Goal: Task Accomplishment & Management: Use online tool/utility

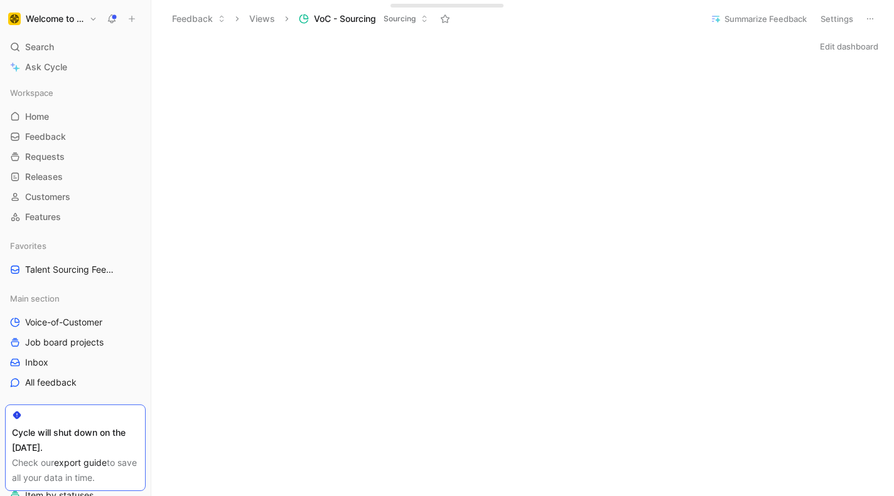
click at [95, 19] on button "Welcome to the Jungle" at bounding box center [52, 19] width 95 height 18
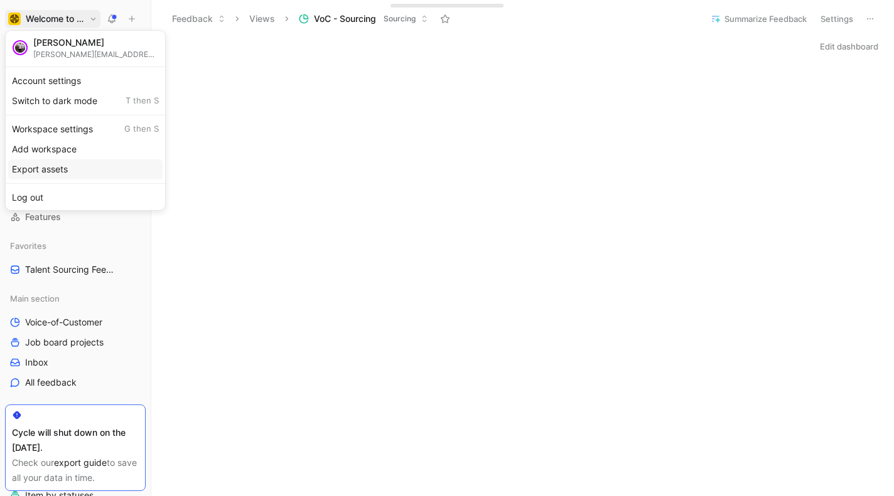
click at [58, 169] on div "Export assets" at bounding box center [85, 169] width 154 height 20
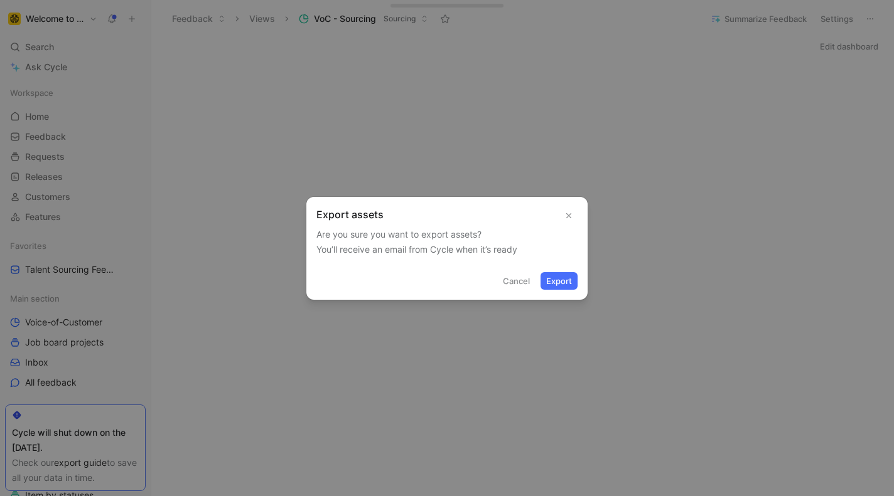
click at [556, 281] on button "Export" at bounding box center [558, 281] width 37 height 18
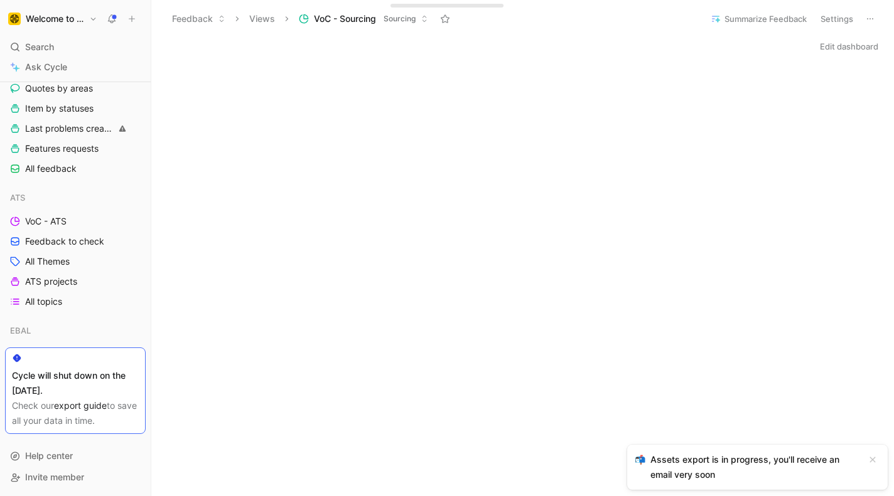
scroll to position [388, 0]
click at [72, 406] on link "export guide" at bounding box center [80, 405] width 53 height 11
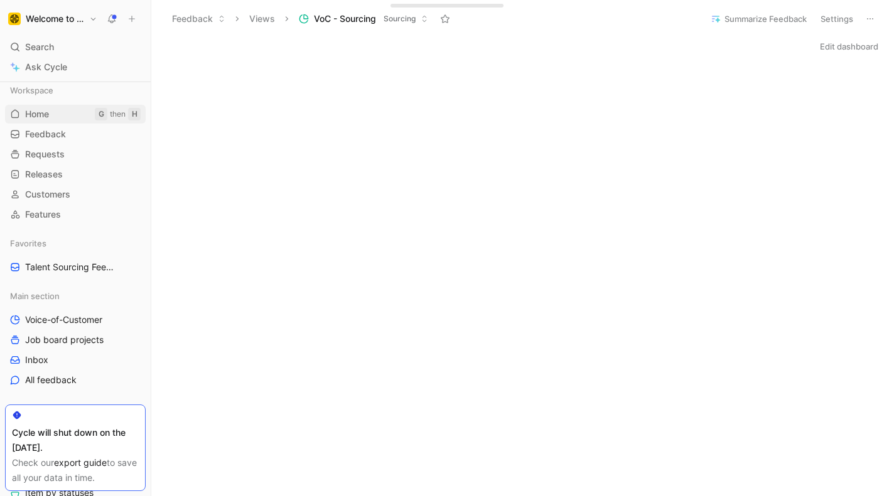
scroll to position [0, 0]
click at [256, 18] on button "Views" at bounding box center [261, 18] width 37 height 19
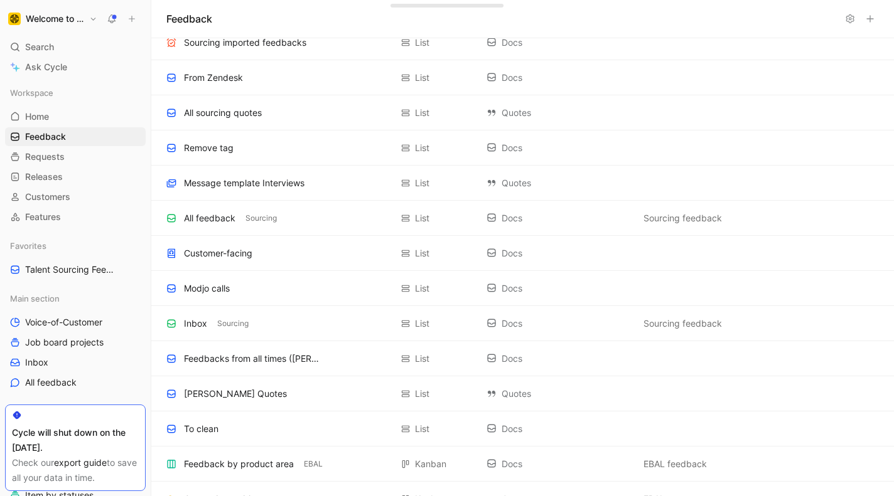
scroll to position [804, 0]
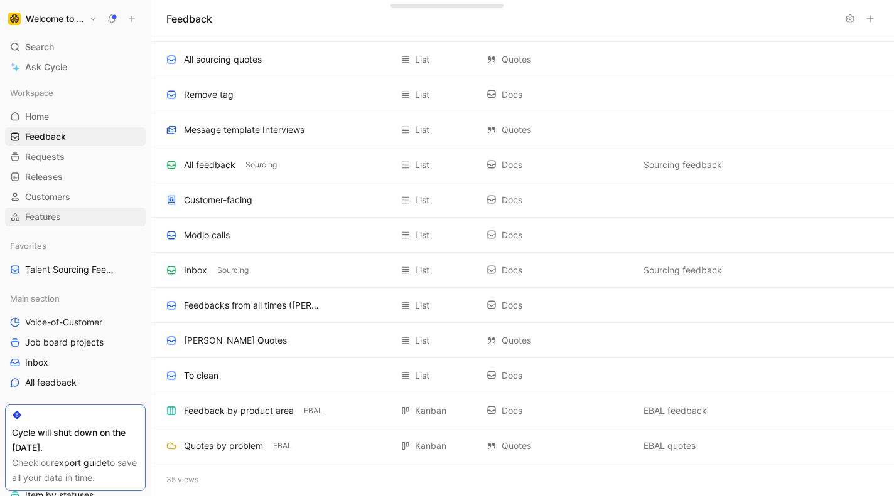
click at [46, 213] on span "Features" at bounding box center [43, 217] width 36 height 13
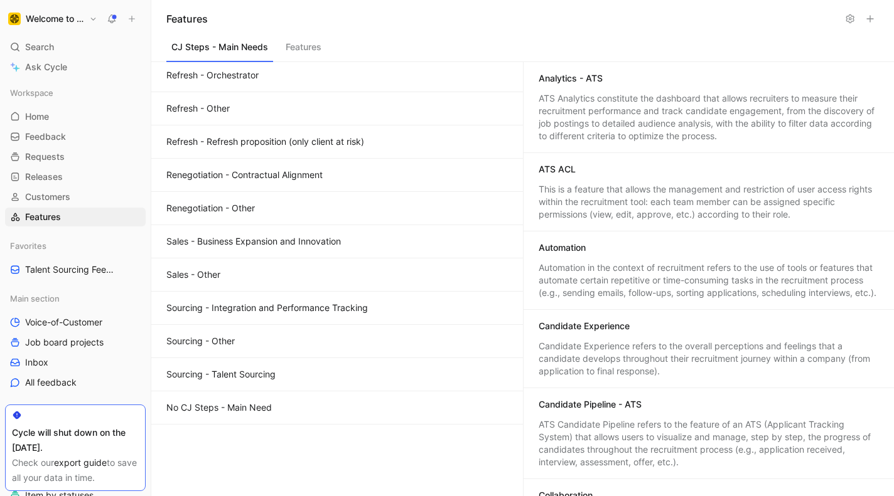
scroll to position [498, 0]
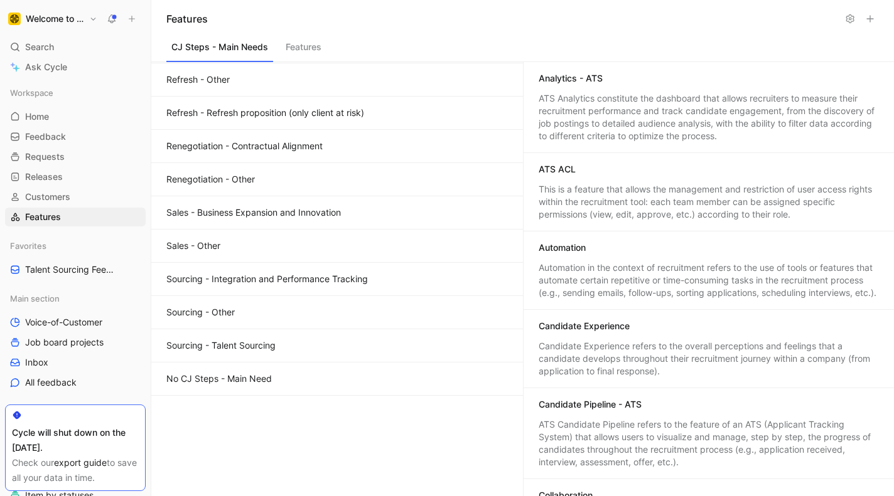
click at [309, 46] on button "Features" at bounding box center [303, 50] width 46 height 24
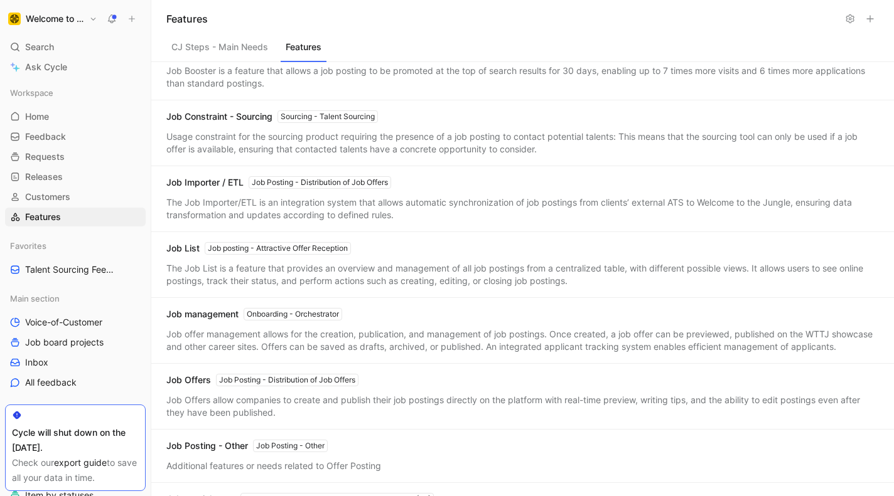
scroll to position [2479, 0]
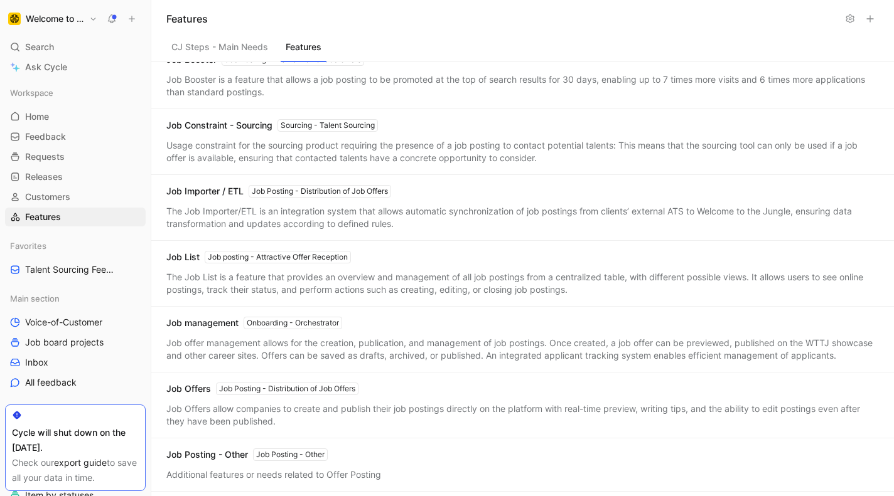
click at [215, 41] on button "CJ Steps - Main Needs" at bounding box center [219, 50] width 107 height 24
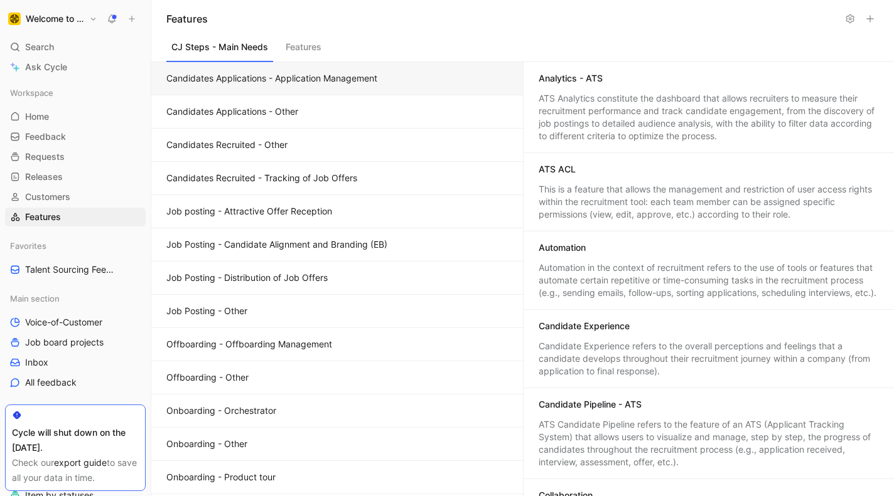
click at [659, 270] on div "Automation in the context of recruitment refers to the use of tools or features…" at bounding box center [708, 281] width 341 height 38
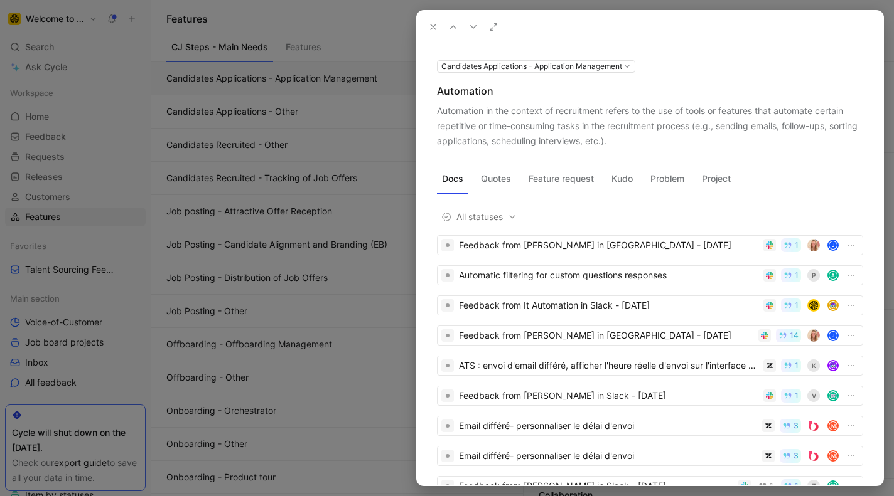
click at [431, 24] on icon at bounding box center [433, 27] width 10 height 10
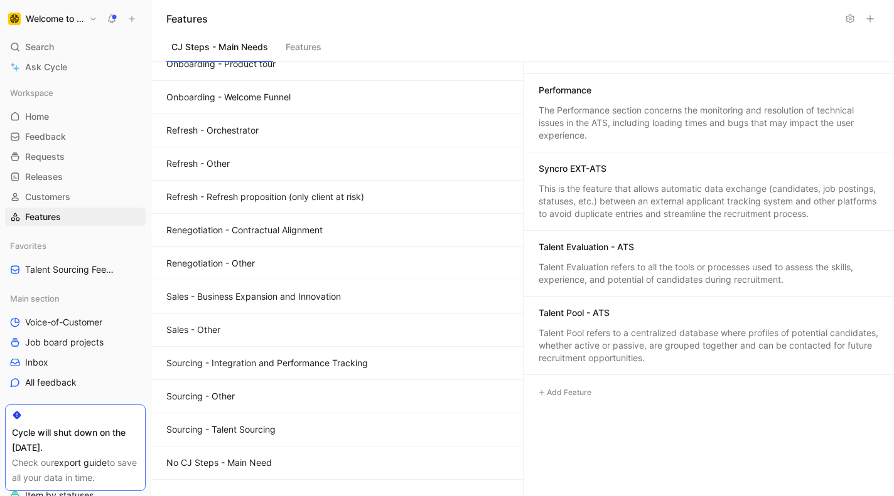
scroll to position [498, 0]
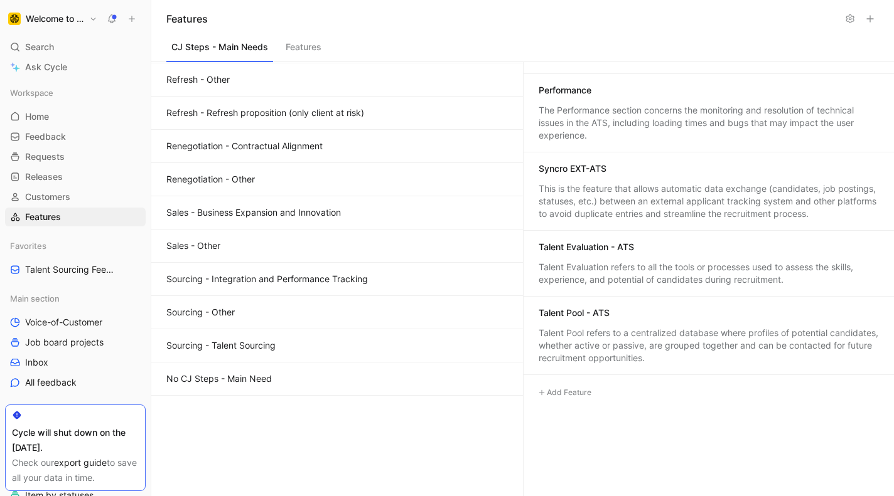
click at [238, 311] on button "Sourcing - Other" at bounding box center [336, 312] width 371 height 33
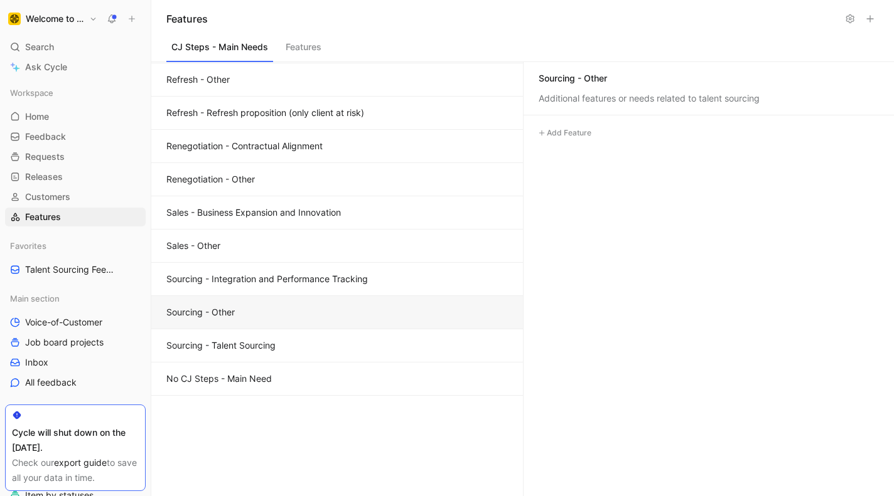
click at [273, 353] on button "Sourcing - Talent Sourcing" at bounding box center [336, 345] width 371 height 33
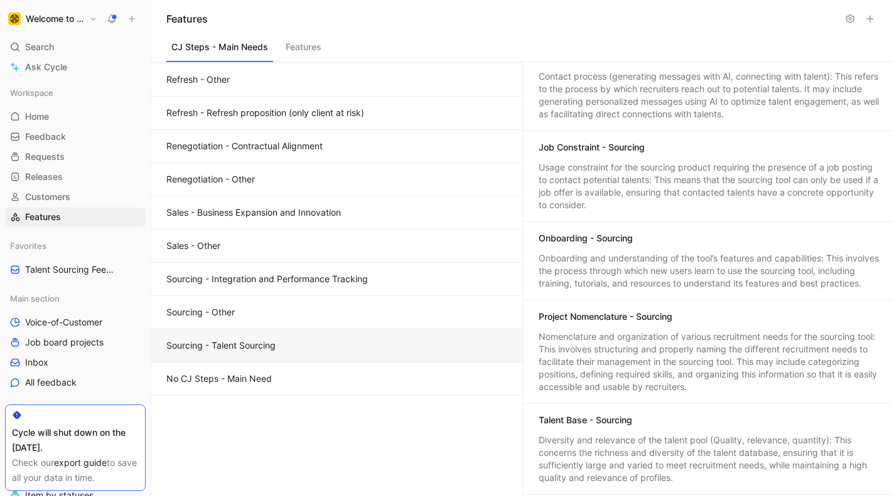
scroll to position [0, 0]
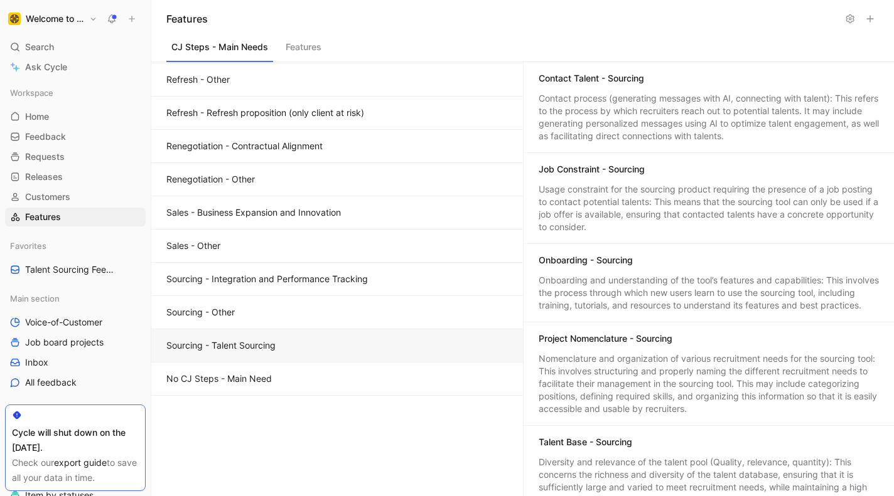
click at [653, 83] on div "Contact Talent - Sourcing" at bounding box center [708, 79] width 341 height 15
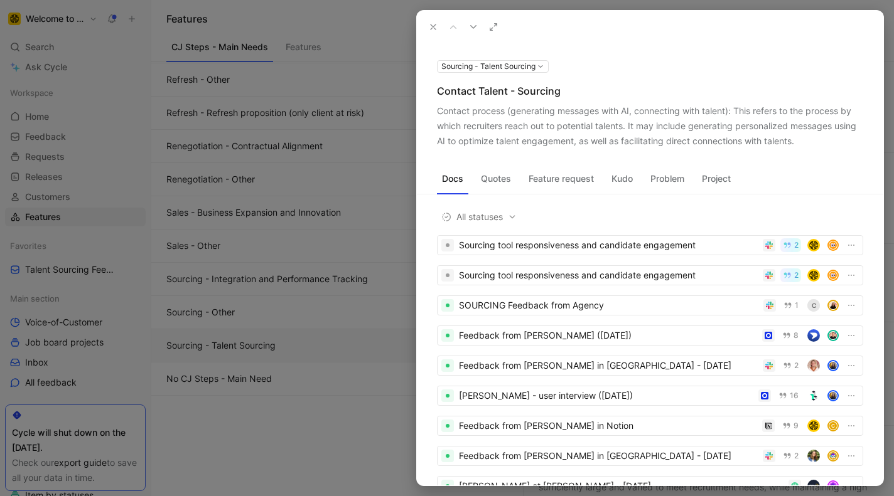
click at [670, 180] on button "Problem" at bounding box center [667, 179] width 44 height 20
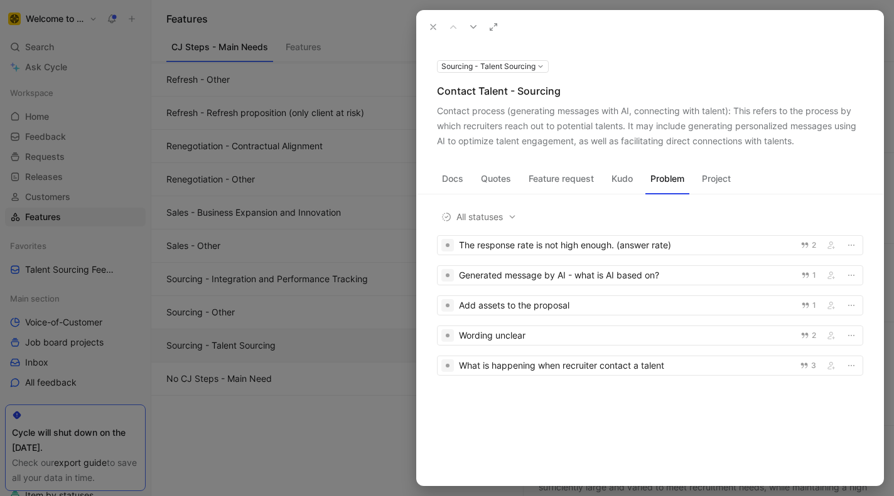
click at [430, 26] on icon at bounding box center [433, 27] width 10 height 10
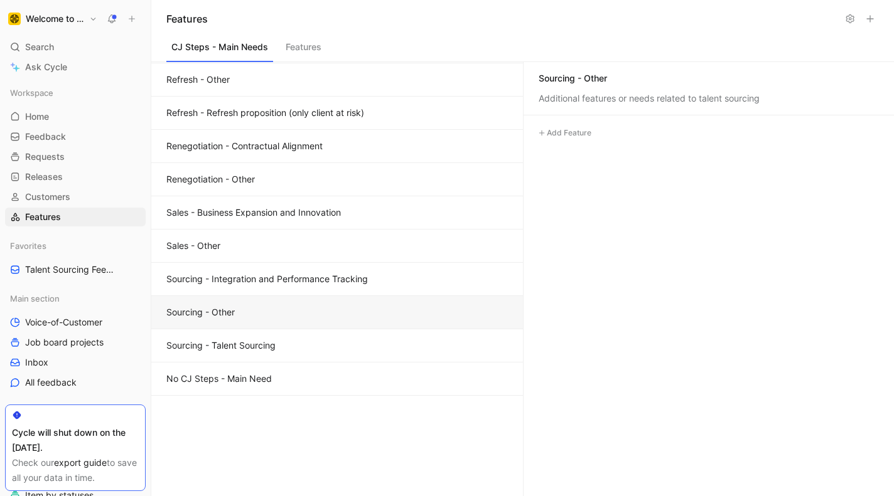
click at [305, 316] on button "Sourcing - Other" at bounding box center [336, 312] width 371 height 33
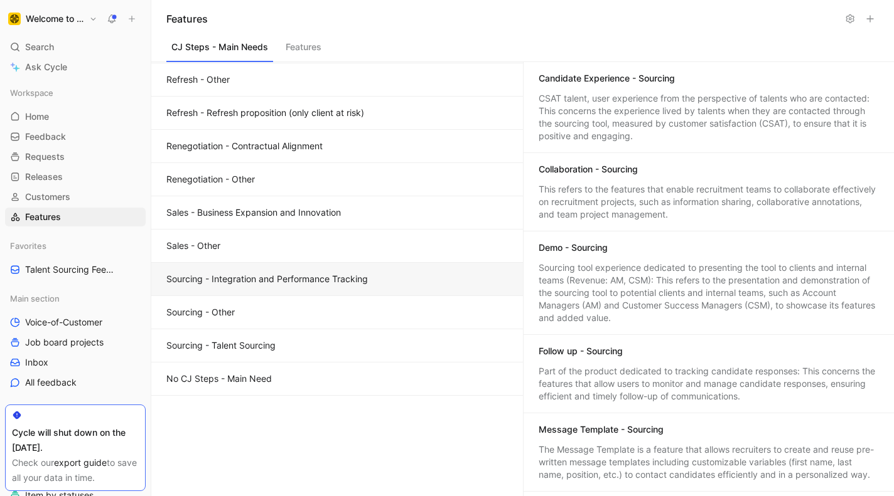
click at [315, 279] on button "Sourcing - Integration and Performance Tracking" at bounding box center [336, 279] width 371 height 33
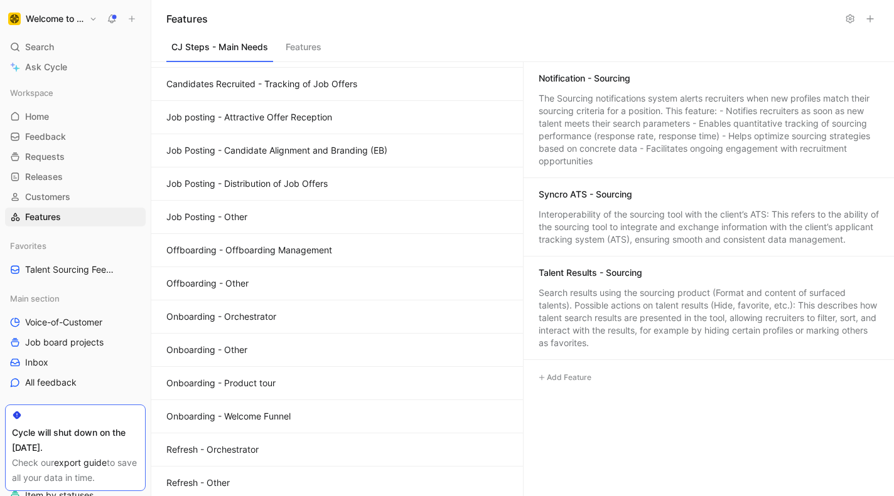
scroll to position [498, 0]
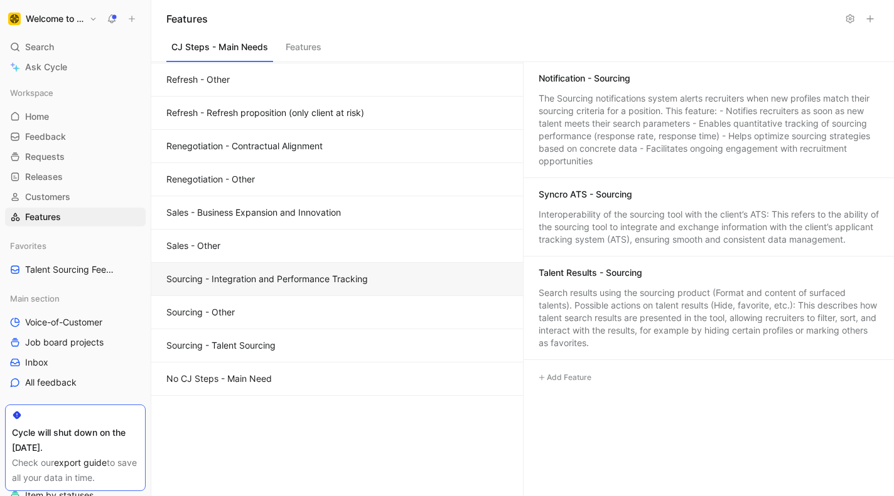
click at [301, 52] on button "Features" at bounding box center [303, 50] width 46 height 24
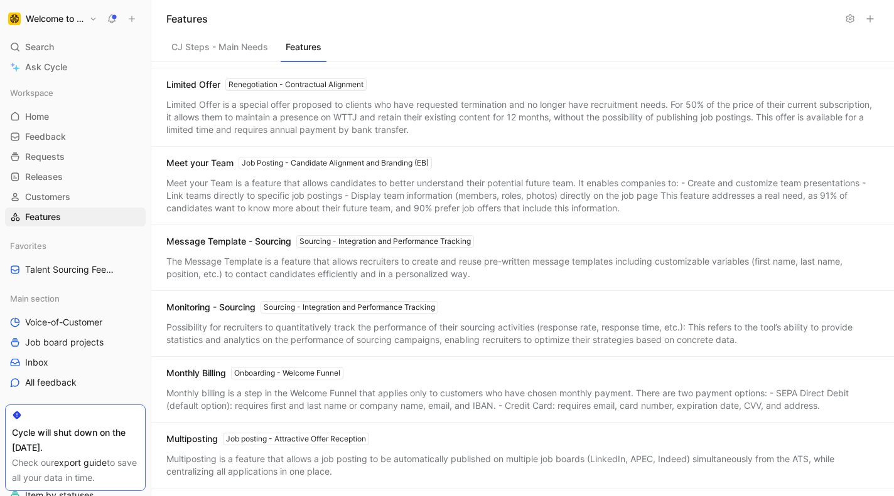
scroll to position [3123, 0]
click at [853, 21] on use at bounding box center [850, 19] width 8 height 8
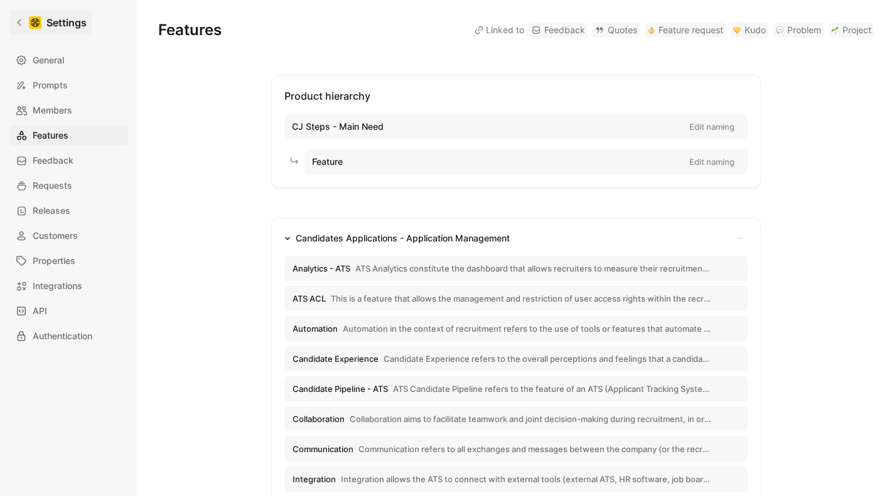
click at [22, 18] on link "Settings" at bounding box center [51, 22] width 82 height 25
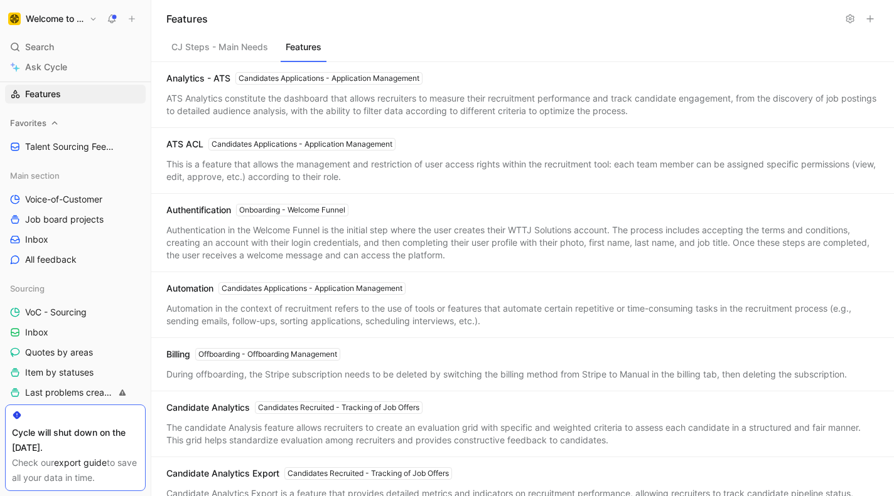
scroll to position [151, 0]
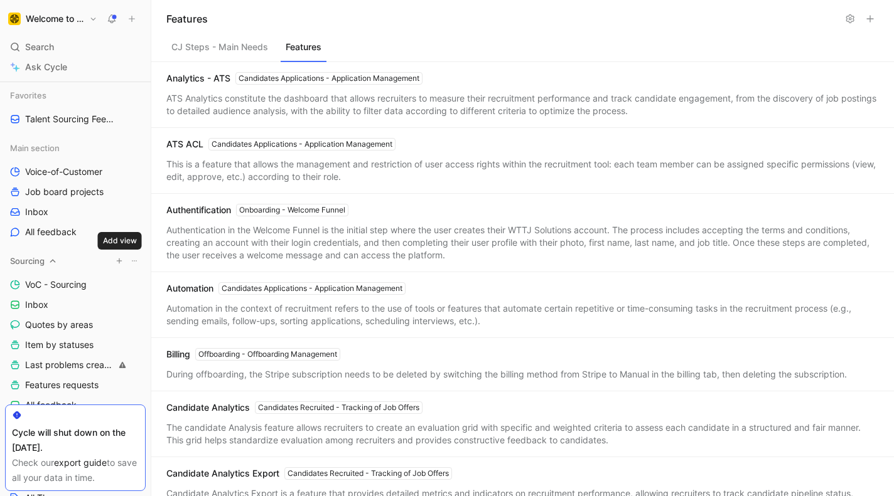
click at [116, 260] on icon "button" at bounding box center [119, 261] width 8 height 8
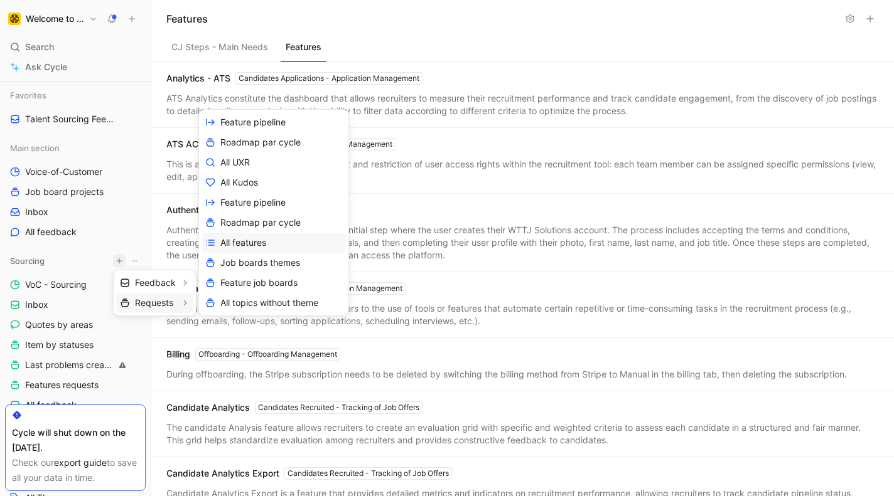
click at [266, 245] on span "All features" at bounding box center [243, 243] width 46 height 12
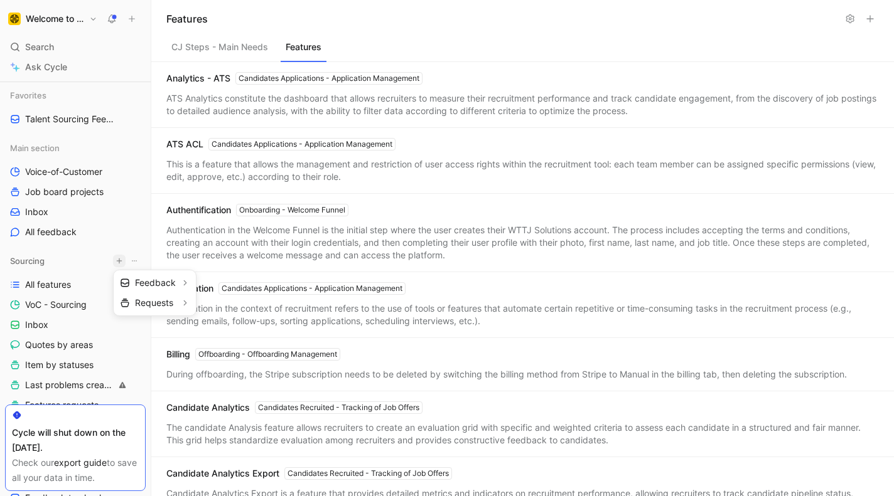
click at [31, 282] on div at bounding box center [447, 248] width 894 height 496
click at [44, 283] on span "All features" at bounding box center [48, 285] width 46 height 13
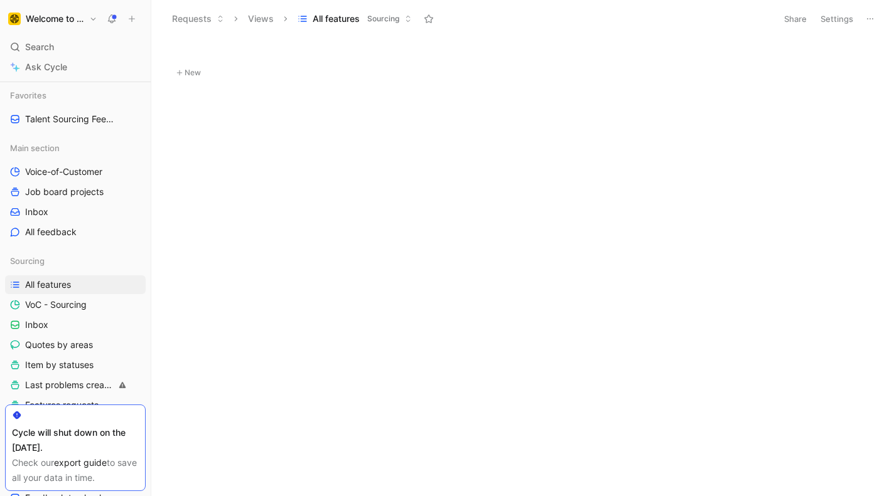
click at [406, 19] on icon at bounding box center [408, 19] width 8 height 8
click at [257, 17] on button "Views" at bounding box center [260, 18] width 37 height 19
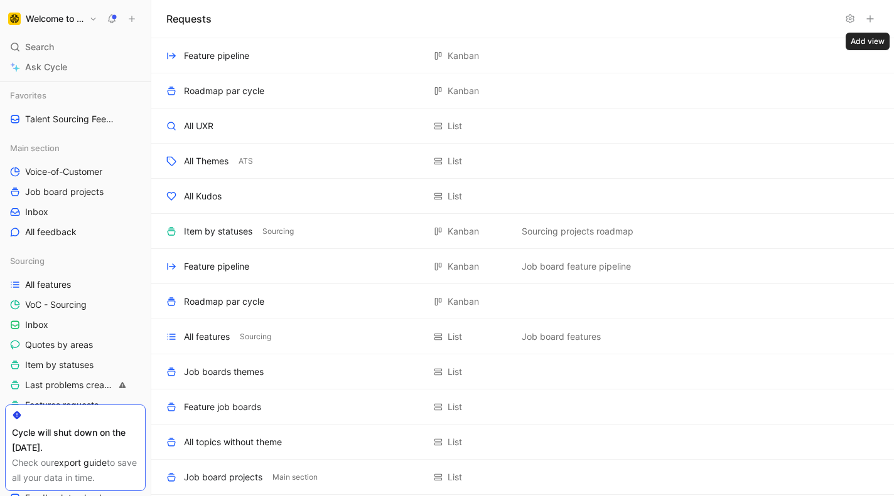
click at [874, 21] on icon at bounding box center [870, 19] width 10 height 10
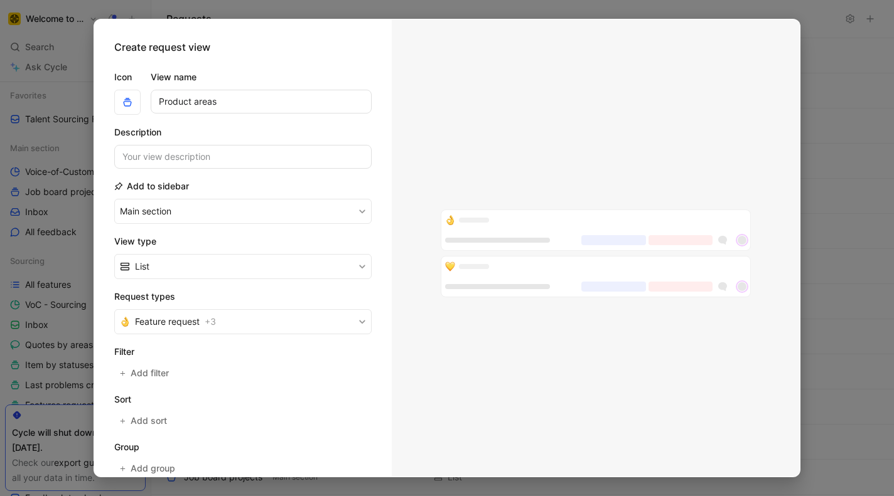
type input "Product areas"
click at [205, 154] on input at bounding box center [242, 157] width 257 height 24
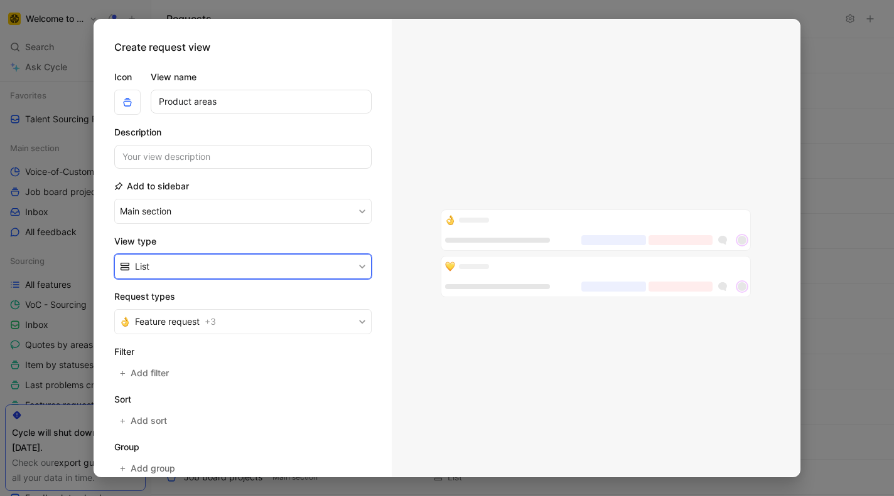
scroll to position [3, 0]
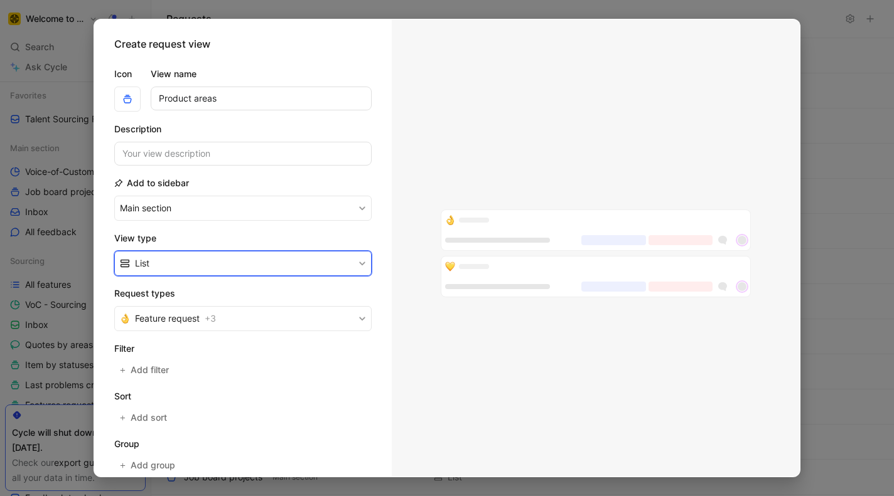
click at [214, 268] on button "List" at bounding box center [242, 263] width 257 height 25
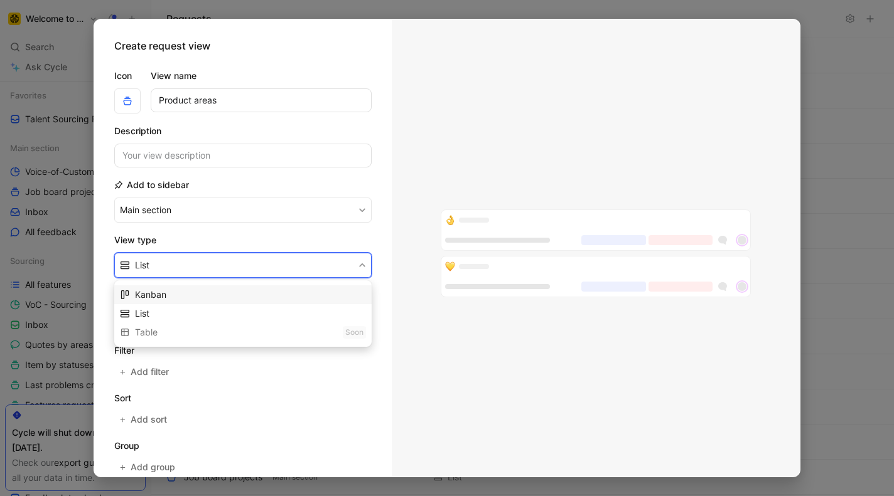
scroll to position [0, 0]
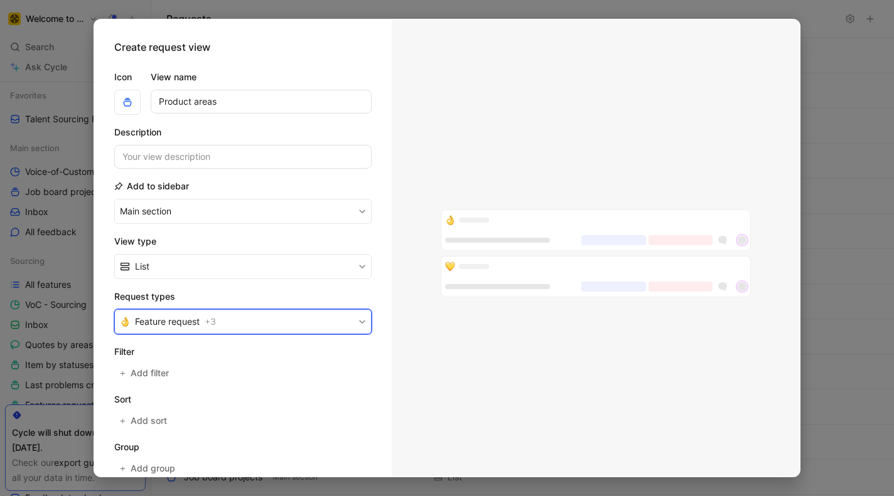
click at [240, 324] on button "Feature request + 3" at bounding box center [242, 321] width 257 height 25
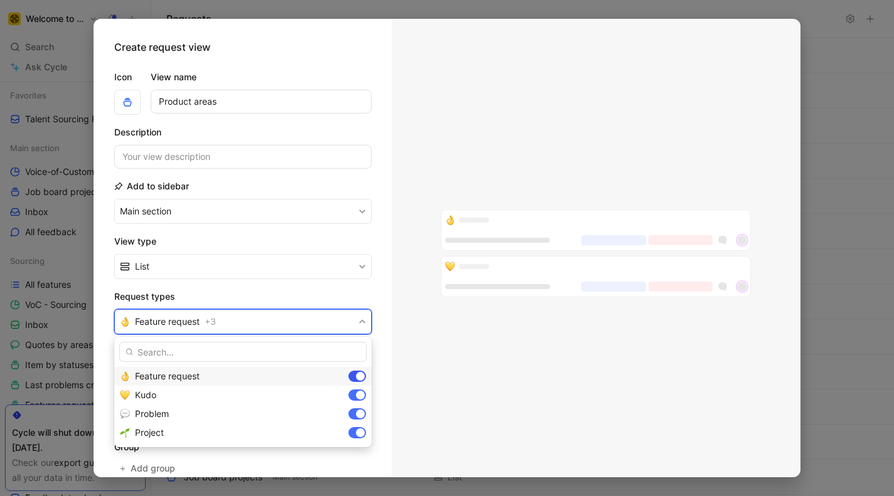
click at [355, 373] on div at bounding box center [357, 376] width 18 height 11
click at [357, 396] on div at bounding box center [360, 395] width 9 height 9
click at [357, 406] on div "Problem" at bounding box center [242, 414] width 257 height 19
click at [358, 435] on div "Project" at bounding box center [242, 433] width 257 height 19
click at [362, 376] on div at bounding box center [357, 376] width 18 height 11
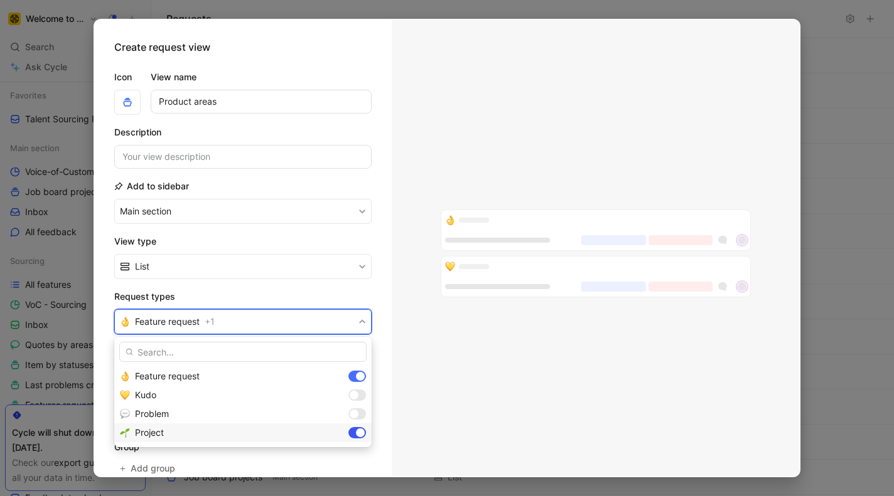
click at [359, 436] on div at bounding box center [360, 433] width 9 height 9
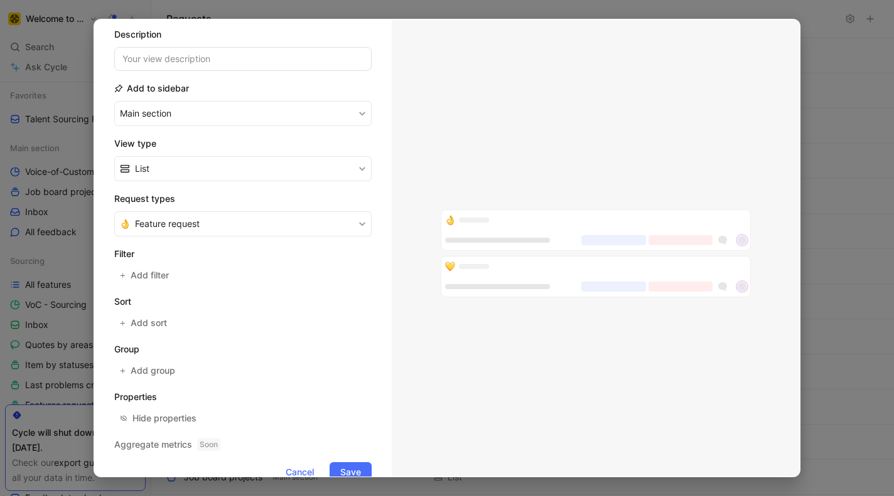
scroll to position [105, 0]
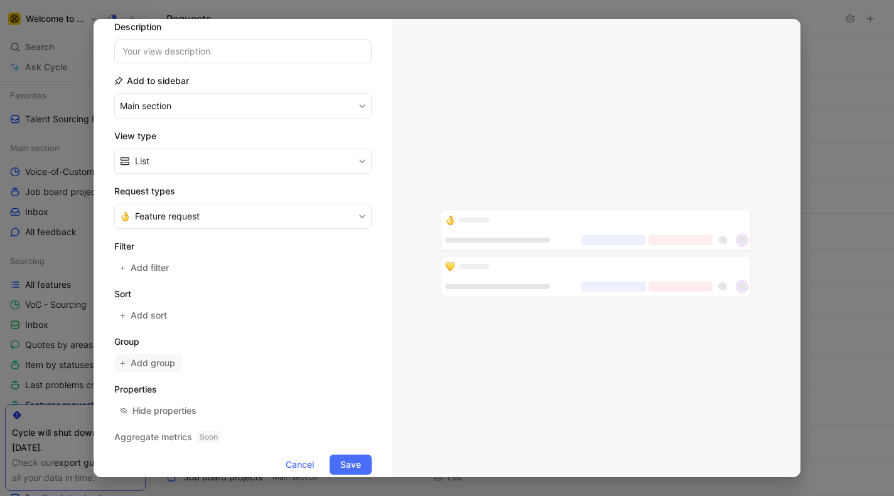
click at [166, 366] on span "Add group" at bounding box center [154, 363] width 46 height 15
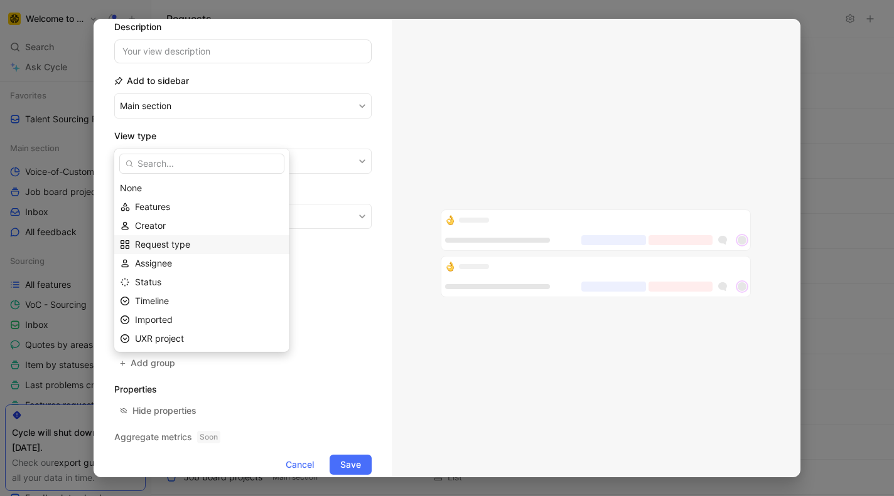
scroll to position [20, 0]
click at [173, 190] on div "Features" at bounding box center [209, 186] width 149 height 15
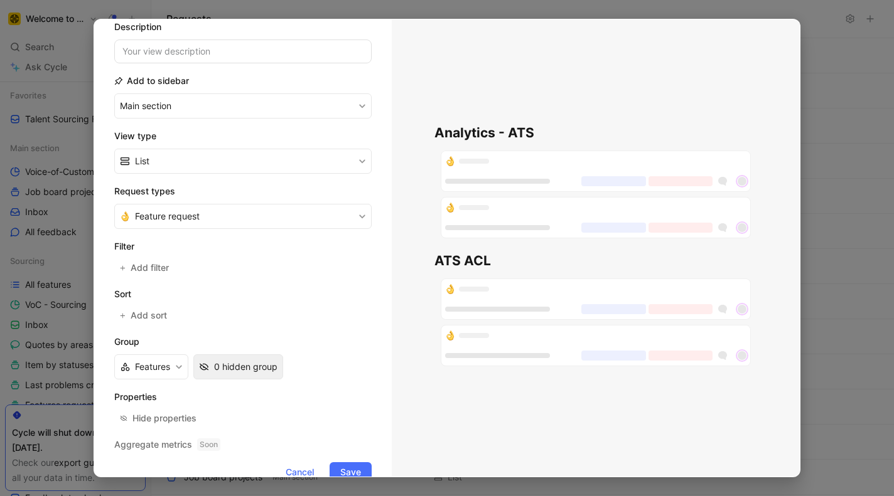
scroll to position [131, 0]
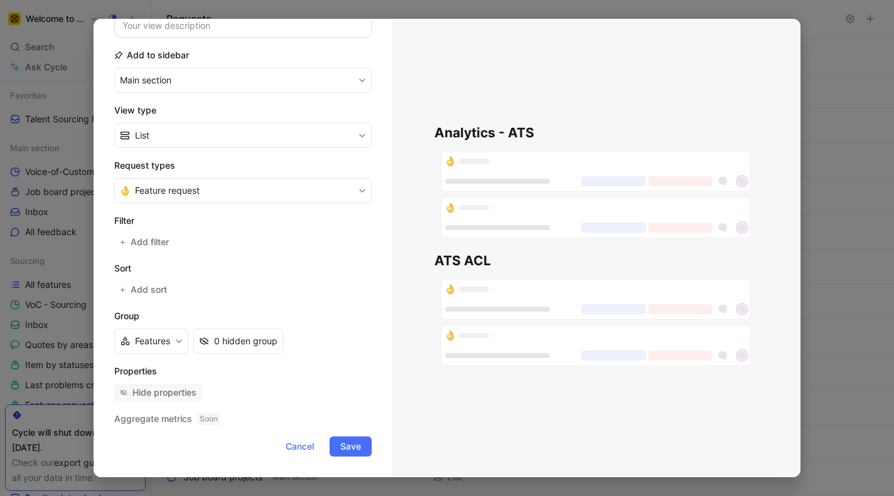
click at [182, 393] on div "Hide properties" at bounding box center [164, 392] width 64 height 15
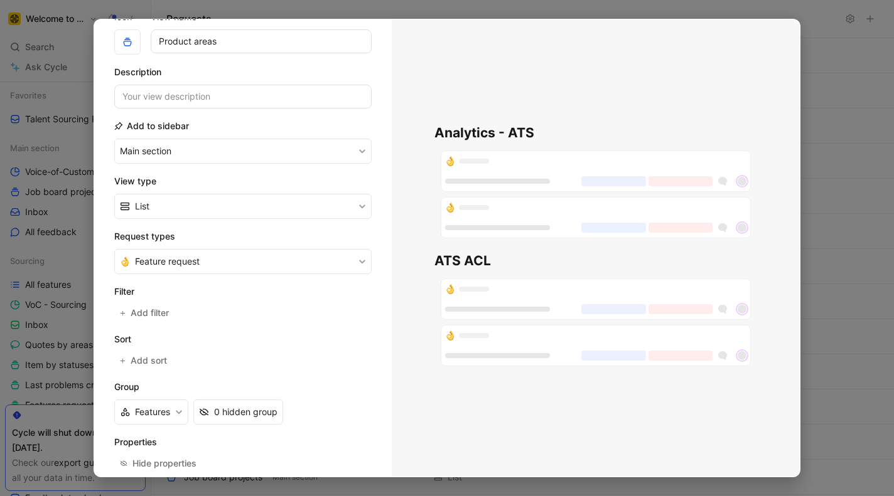
scroll to position [0, 0]
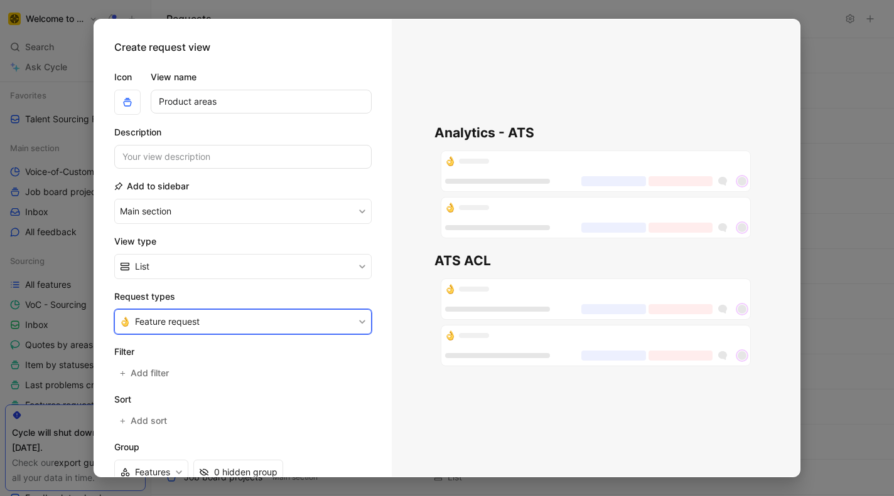
click at [210, 315] on button "Feature request" at bounding box center [242, 321] width 257 height 25
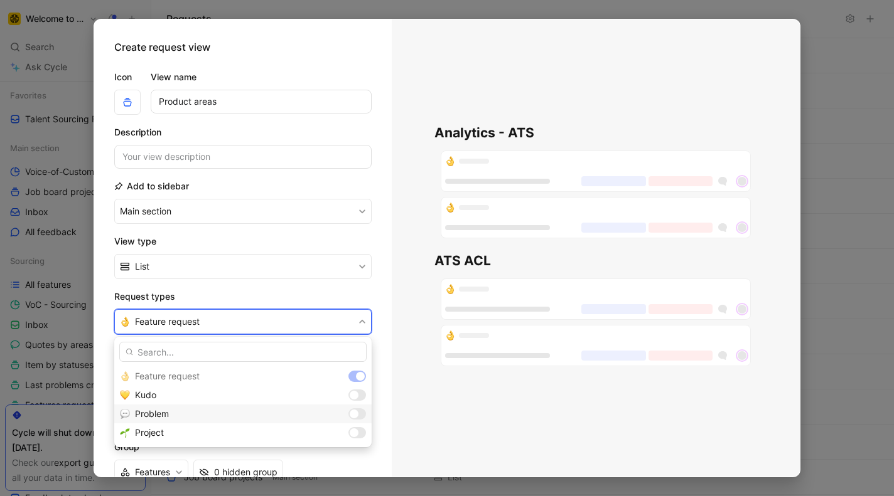
click at [360, 415] on div at bounding box center [357, 413] width 18 height 11
click at [361, 434] on div at bounding box center [357, 432] width 18 height 11
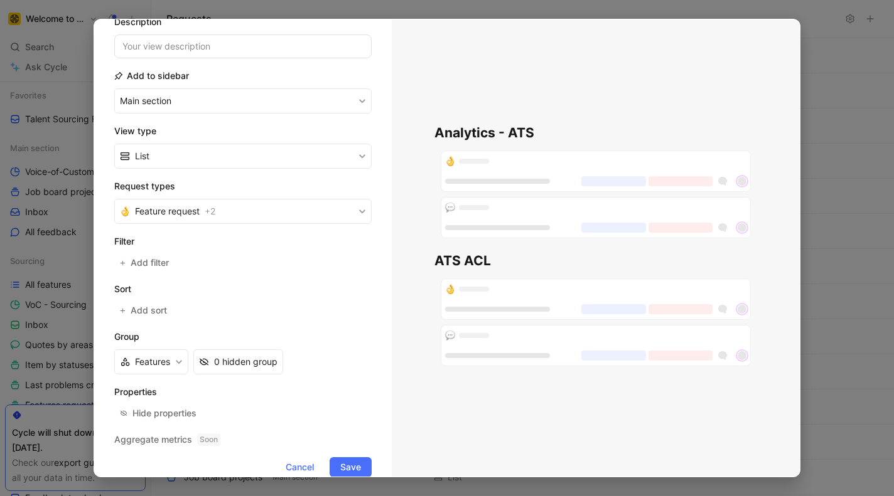
scroll to position [131, 0]
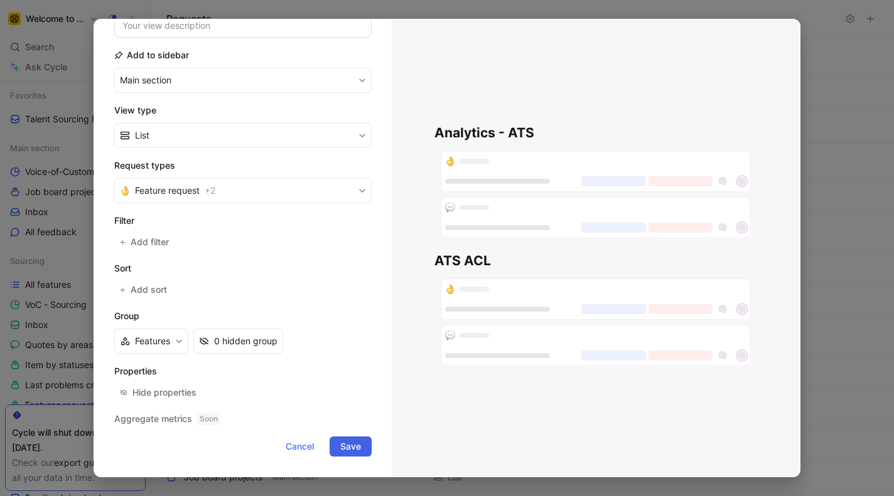
click at [354, 445] on span "Save" at bounding box center [350, 446] width 21 height 15
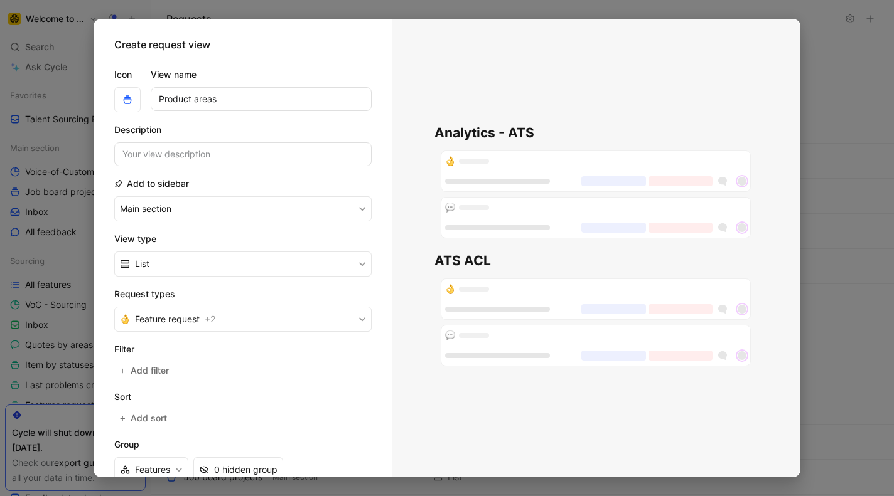
scroll to position [0, 0]
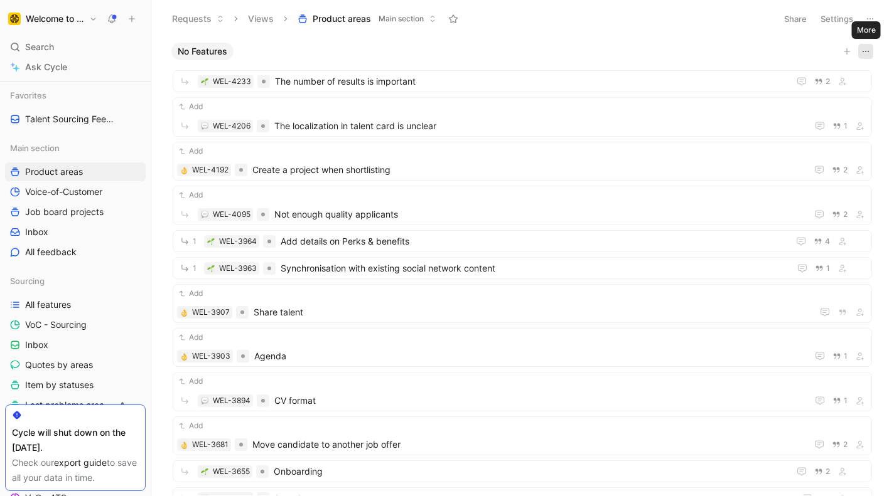
click at [864, 51] on icon "button" at bounding box center [865, 51] width 10 height 10
click at [868, 18] on icon at bounding box center [870, 19] width 10 height 10
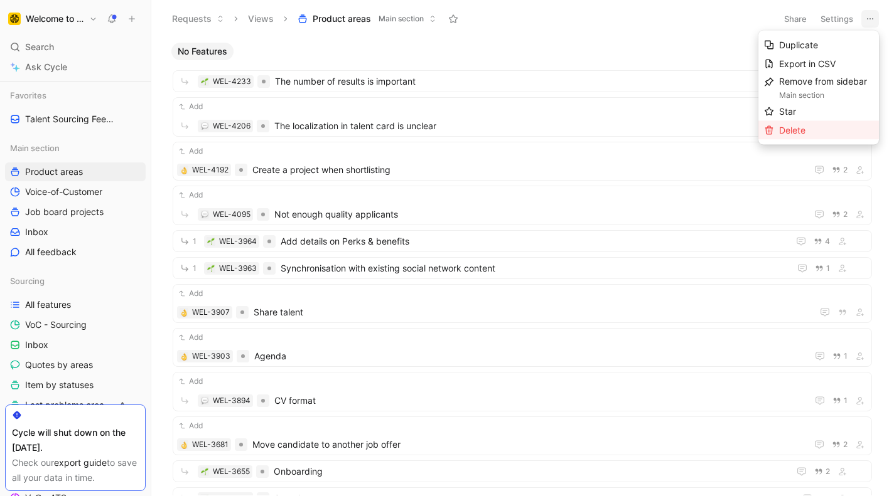
click at [801, 129] on span "Delete" at bounding box center [792, 130] width 26 height 11
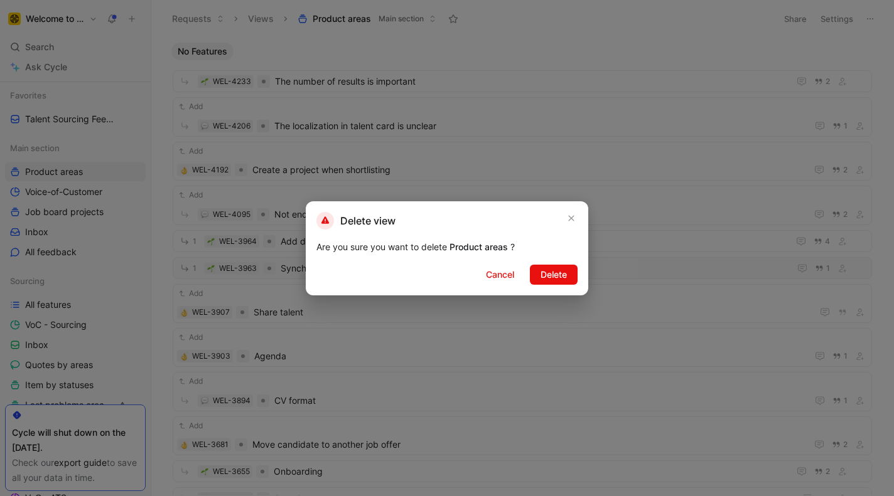
click at [569, 274] on button "Delete" at bounding box center [554, 275] width 48 height 20
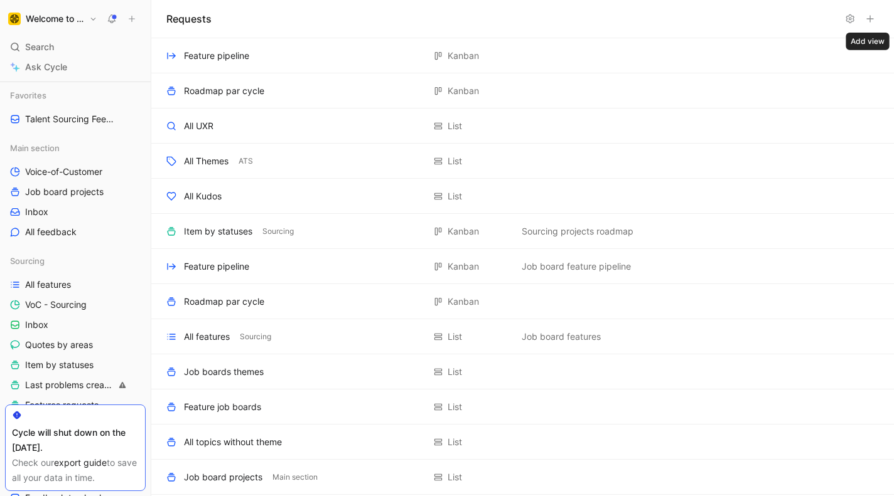
click at [869, 19] on use at bounding box center [870, 19] width 6 height 6
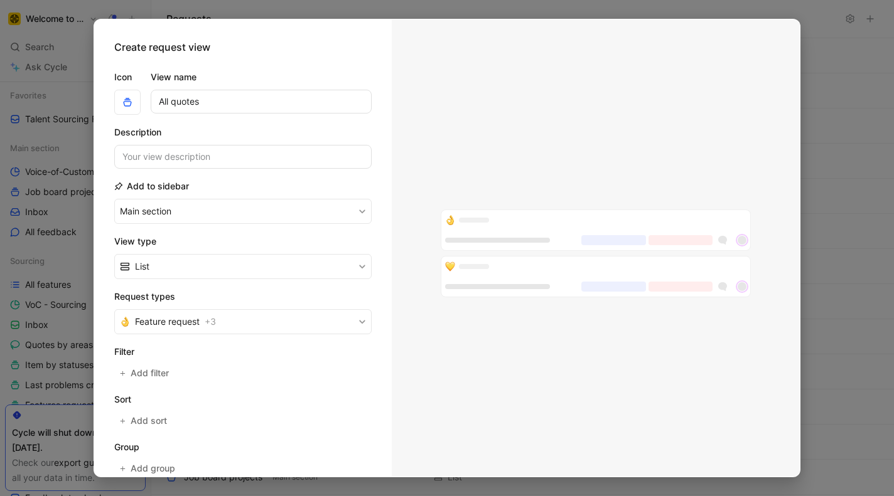
type input "All quotes"
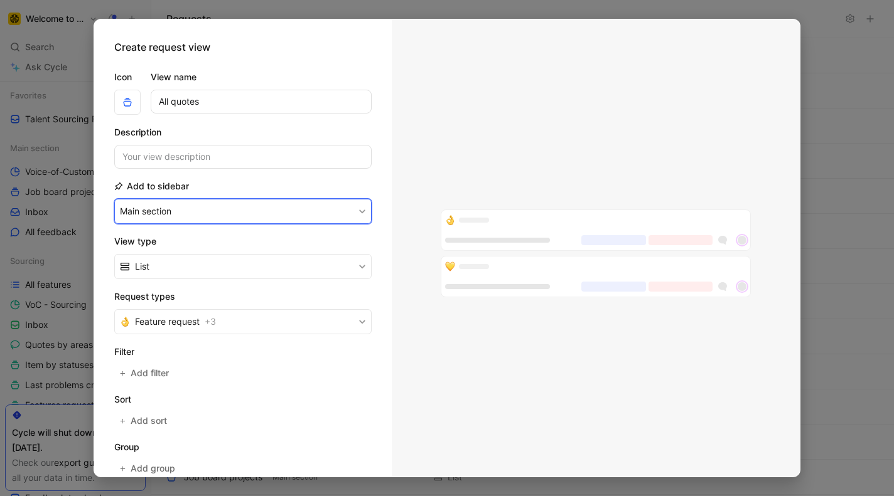
click at [230, 208] on button "Main section" at bounding box center [242, 211] width 257 height 25
click at [131, 256] on div "None" at bounding box center [157, 258] width 74 height 15
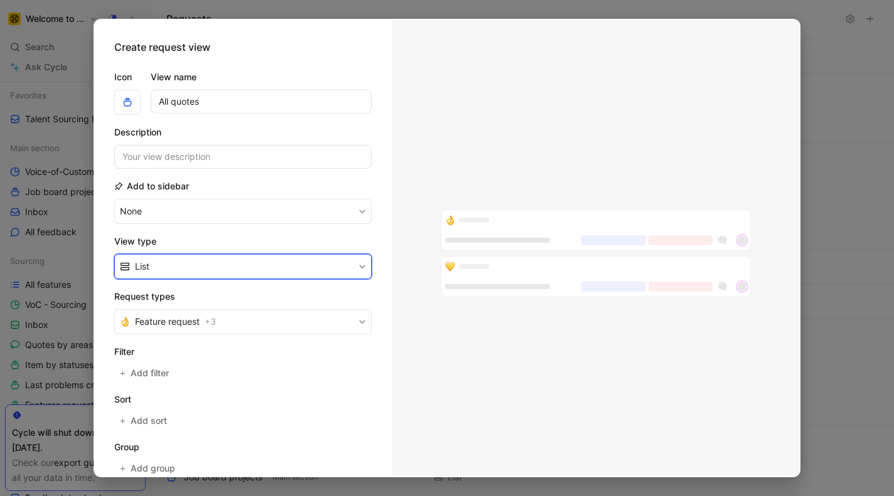
click at [189, 264] on button "List" at bounding box center [242, 266] width 257 height 25
click at [157, 311] on div "List" at bounding box center [250, 314] width 231 height 15
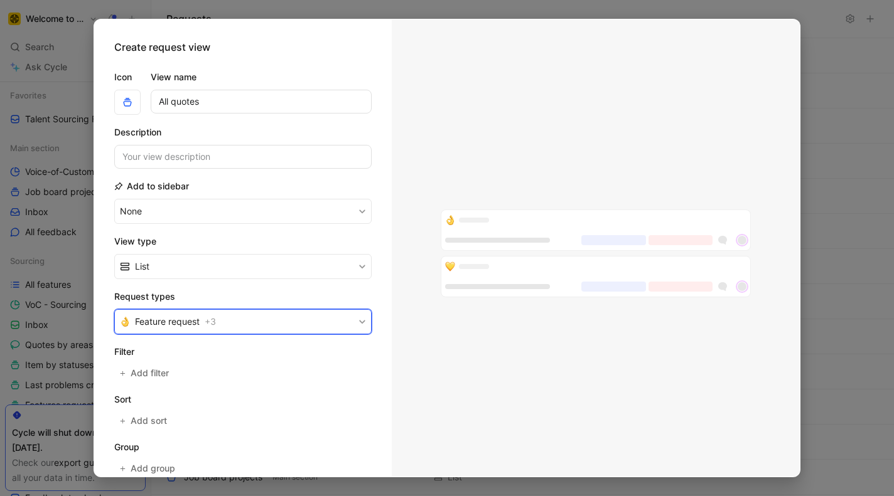
click at [200, 318] on span "Feature request" at bounding box center [167, 321] width 65 height 15
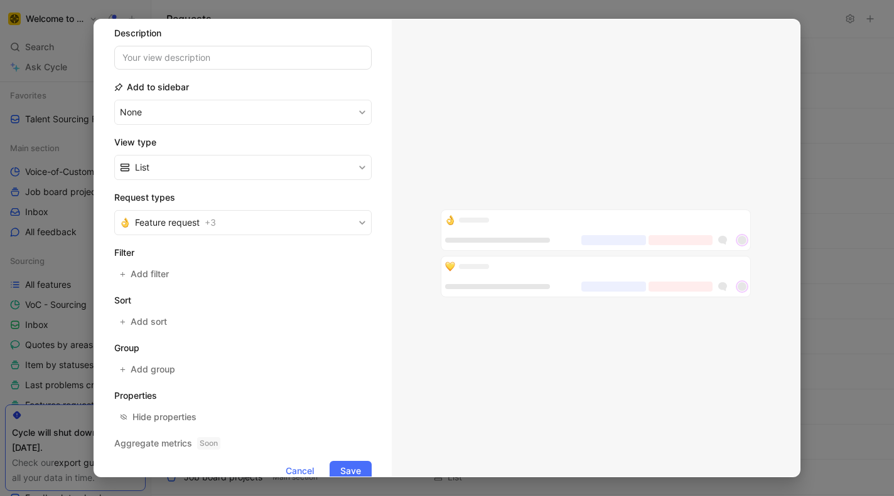
scroll to position [124, 0]
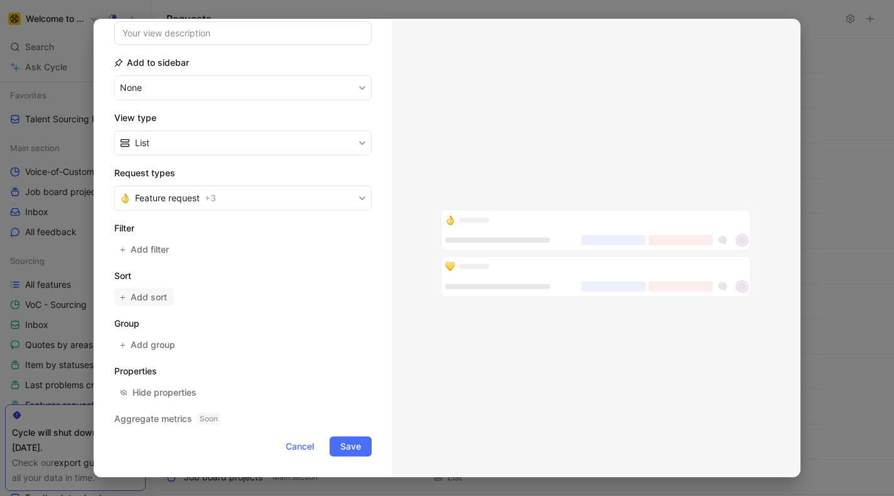
click at [146, 302] on span "Add sort" at bounding box center [150, 297] width 38 height 15
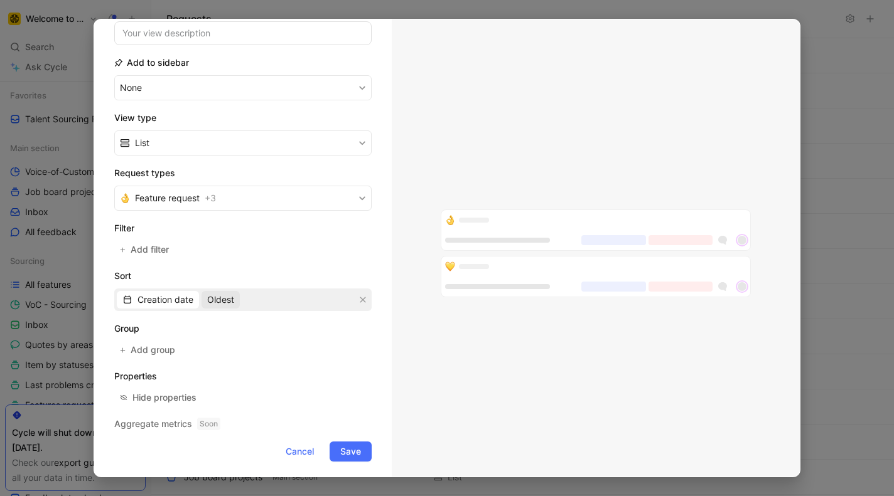
click at [227, 301] on span "Oldest" at bounding box center [220, 299] width 27 height 15
click at [225, 341] on span "Most recent" at bounding box center [232, 344] width 49 height 11
click at [280, 352] on div "Add group" at bounding box center [242, 350] width 257 height 18
click at [164, 395] on div "Hide properties" at bounding box center [164, 397] width 64 height 15
click at [352, 455] on span "Save" at bounding box center [350, 451] width 21 height 15
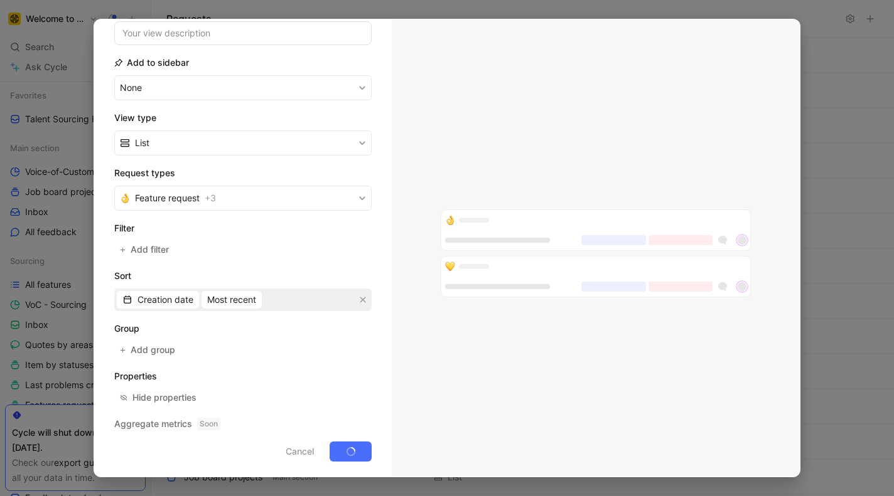
scroll to position [60, 0]
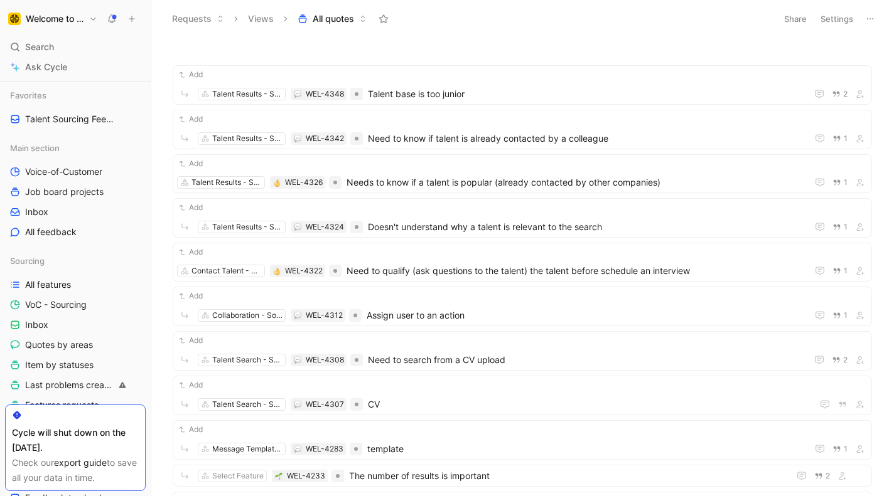
click at [838, 20] on button "Settings" at bounding box center [836, 19] width 44 height 18
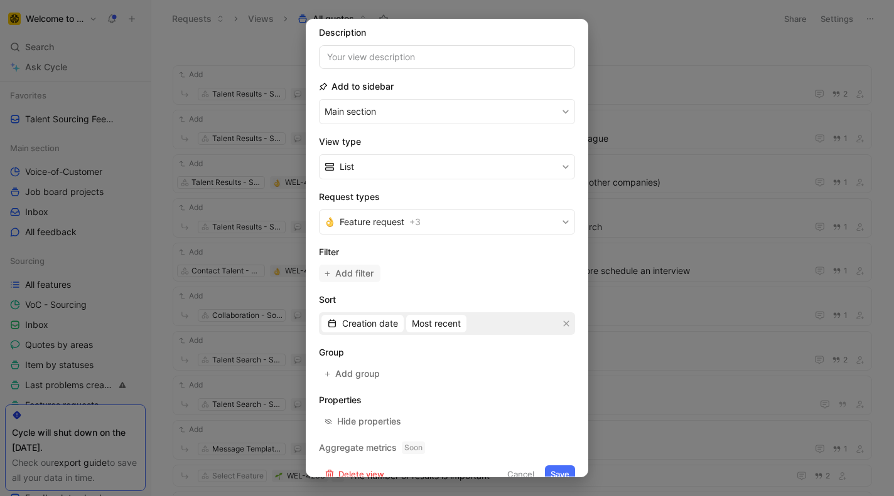
scroll to position [106, 0]
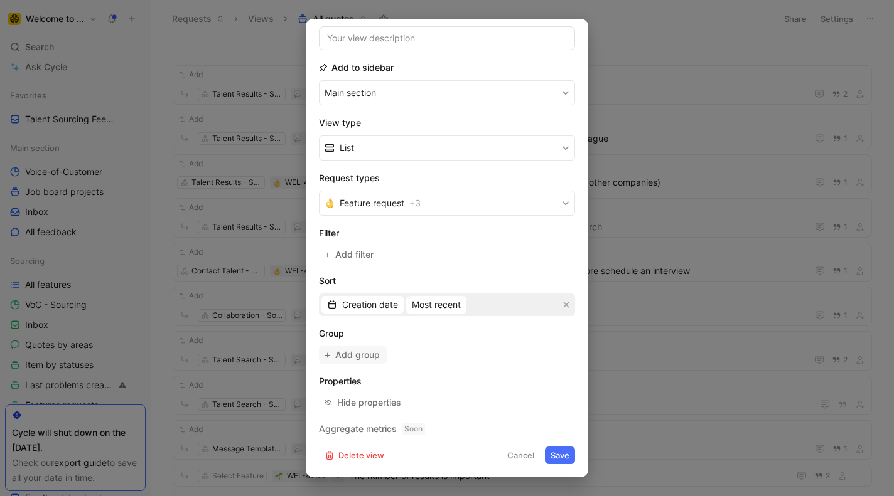
click at [353, 352] on span "Add group" at bounding box center [358, 355] width 46 height 15
click at [521, 457] on button "Cancel" at bounding box center [520, 456] width 38 height 18
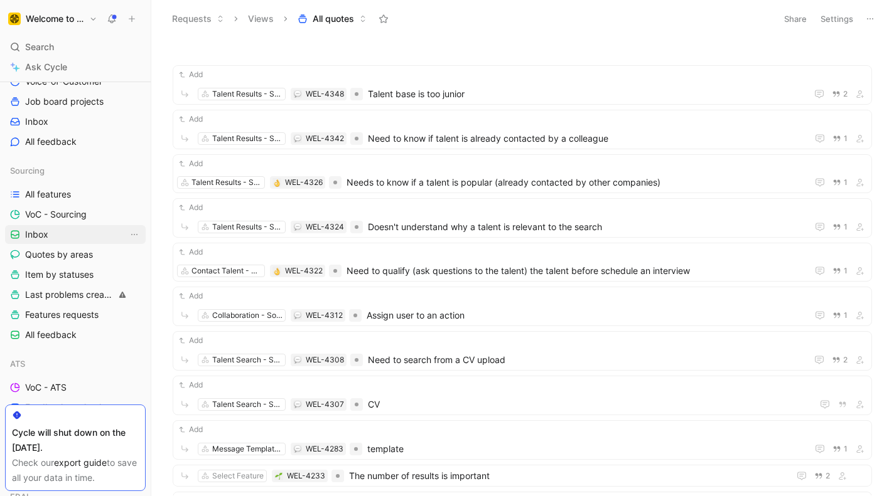
scroll to position [280, 0]
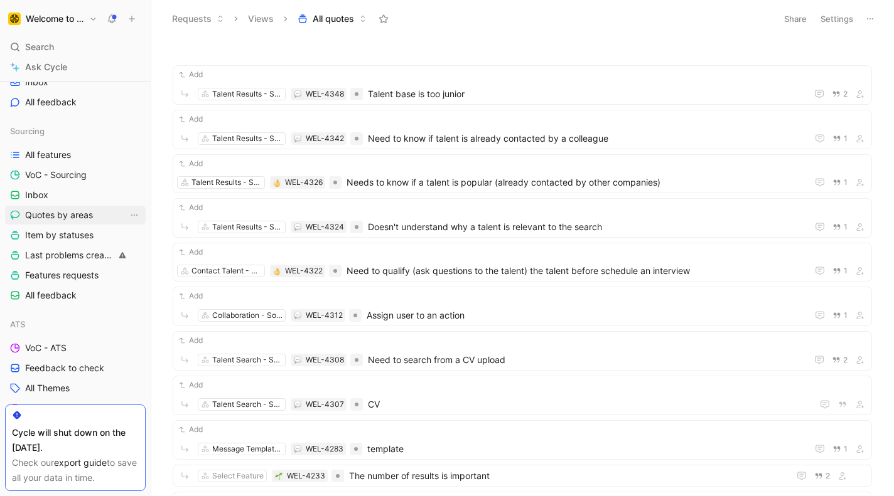
click at [53, 218] on span "Quotes by areas" at bounding box center [59, 215] width 68 height 13
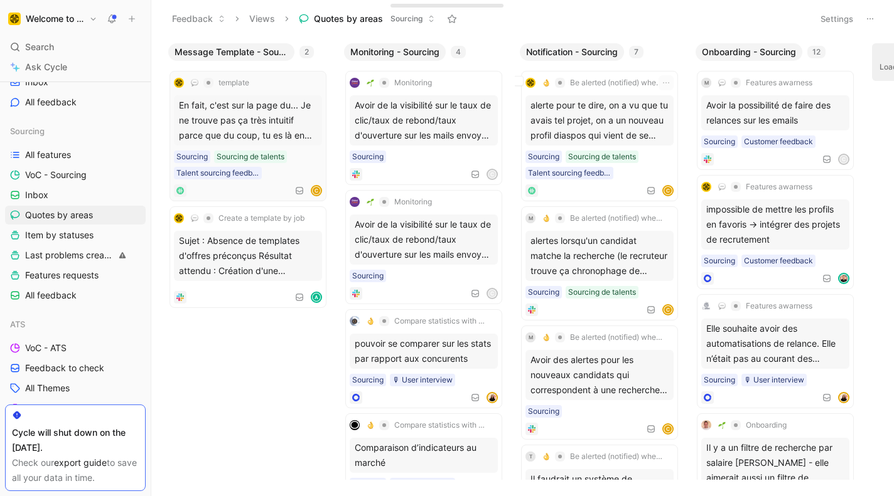
scroll to position [0, 1094]
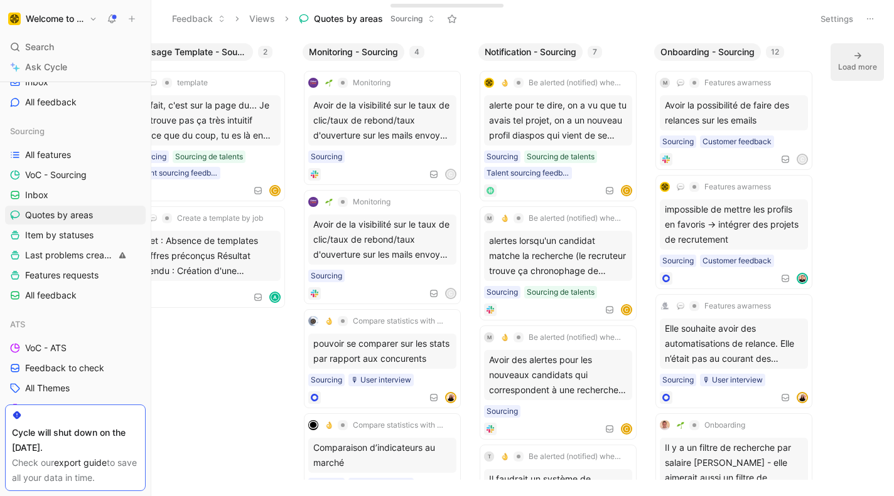
click at [850, 66] on div "Load more" at bounding box center [857, 67] width 39 height 13
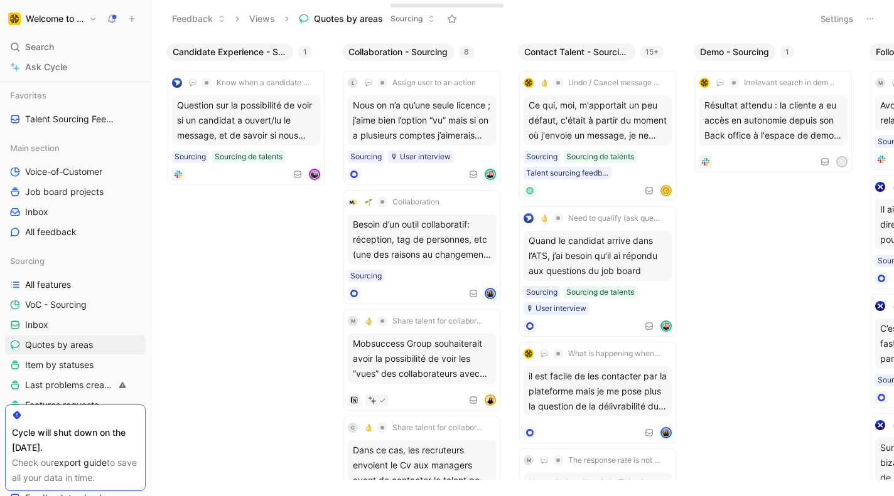
scroll to position [0, 0]
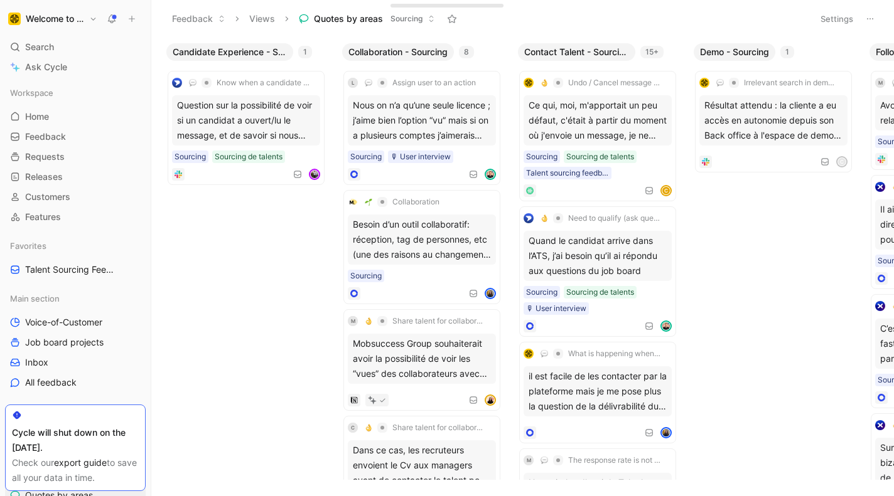
click at [828, 14] on button "Settings" at bounding box center [836, 19] width 44 height 18
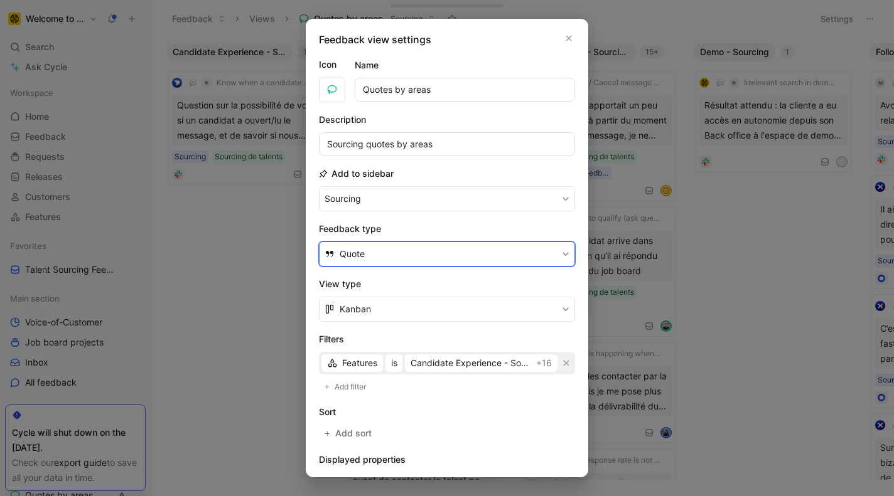
click at [564, 254] on icon "button" at bounding box center [565, 254] width 6 height 4
click at [567, 36] on icon "button" at bounding box center [569, 39] width 6 height 6
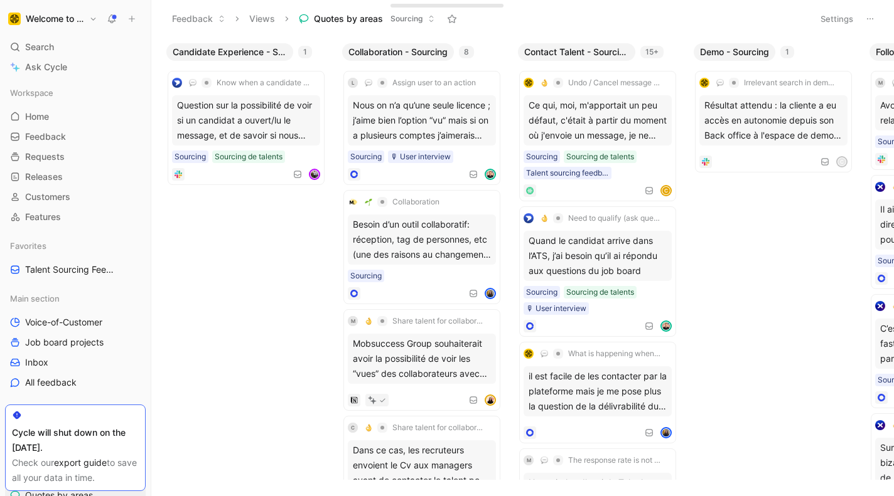
click at [259, 18] on button "Views" at bounding box center [261, 18] width 37 height 19
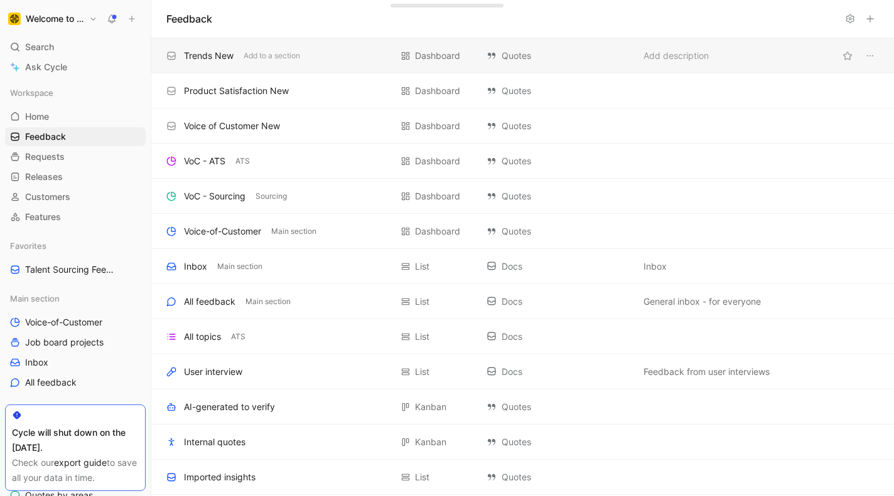
click at [230, 57] on div "Trends New" at bounding box center [209, 55] width 50 height 15
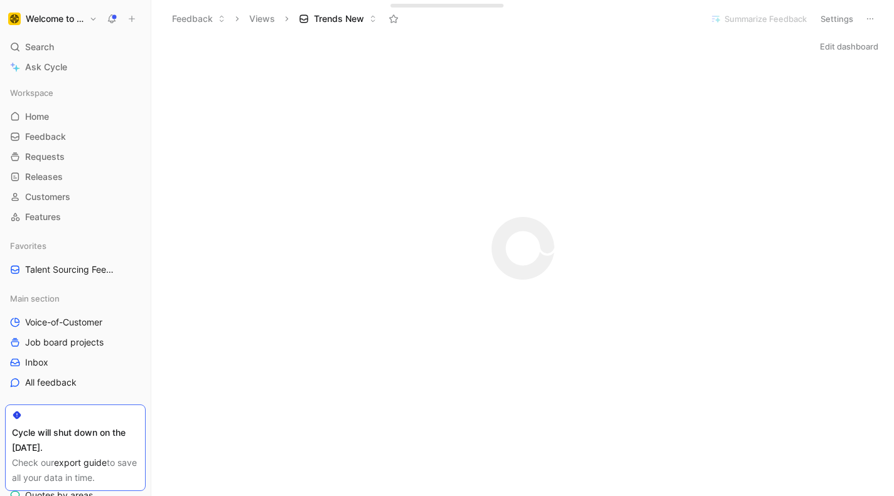
click at [220, 23] on icon at bounding box center [222, 19] width 8 height 8
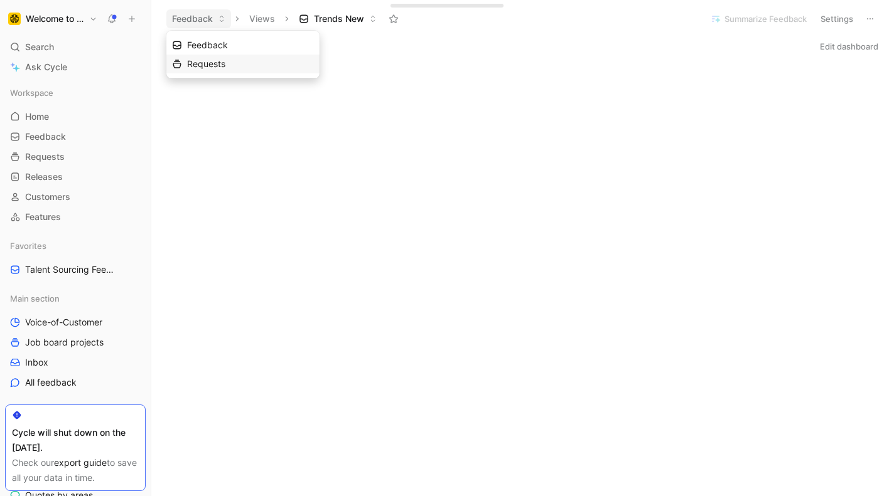
click at [208, 65] on span "Requests" at bounding box center [206, 63] width 38 height 11
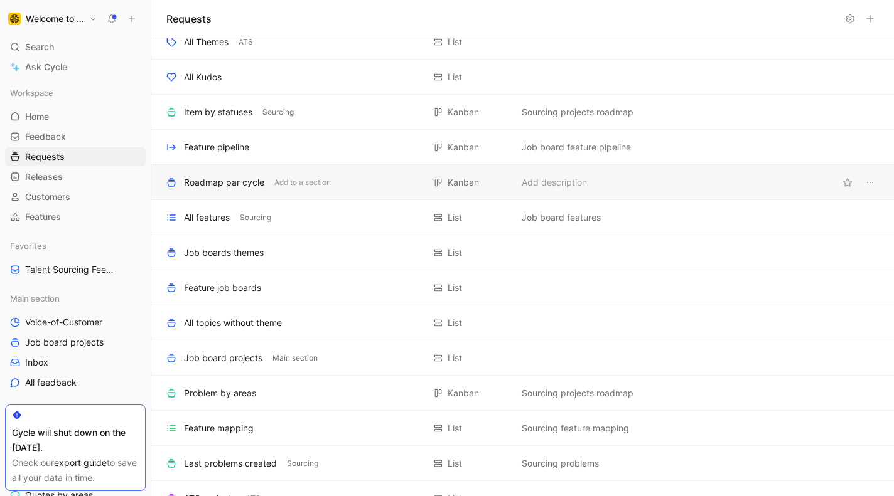
scroll to position [383, 0]
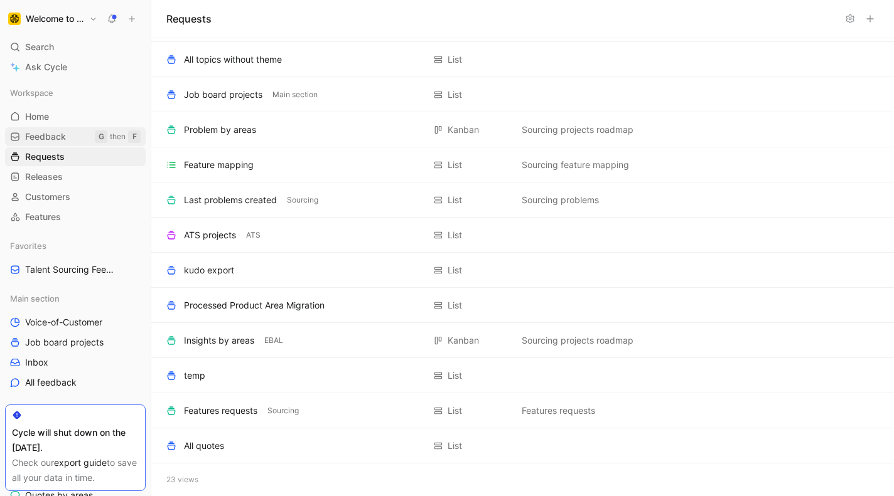
click at [53, 139] on span "Feedback" at bounding box center [45, 137] width 41 height 13
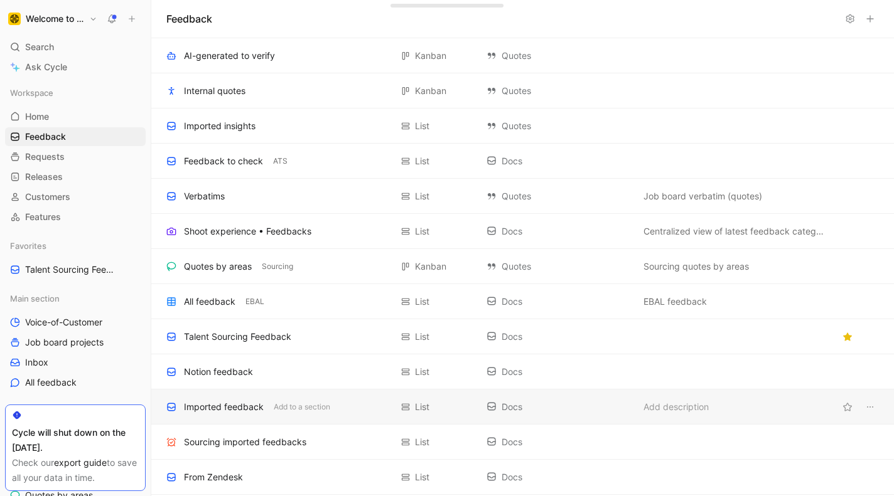
scroll to position [345, 0]
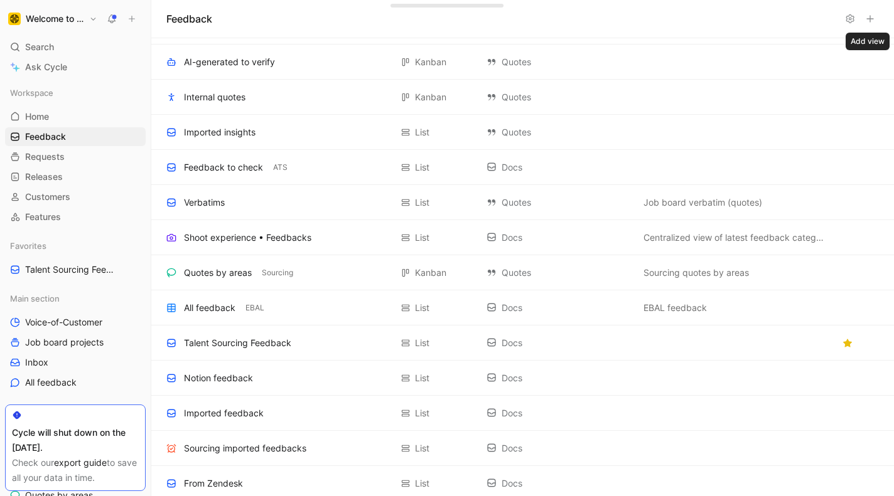
click at [872, 18] on icon at bounding box center [870, 19] width 10 height 10
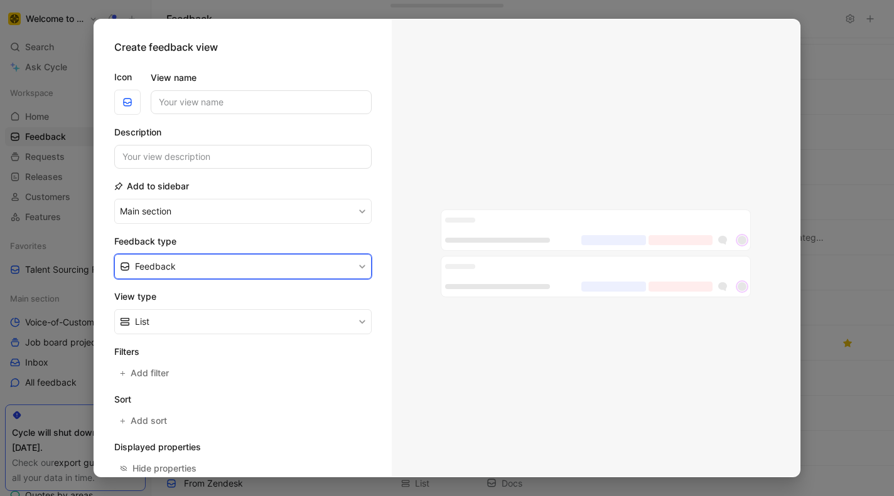
click at [243, 262] on button "Feedback" at bounding box center [242, 266] width 257 height 25
click at [291, 315] on div "Quote" at bounding box center [250, 314] width 231 height 15
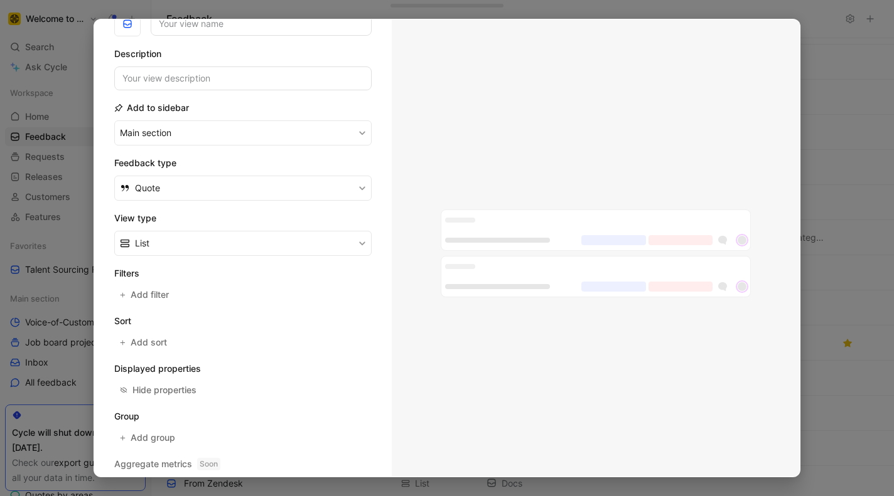
scroll to position [80, 0]
click at [154, 296] on span "Add filter" at bounding box center [151, 293] width 40 height 15
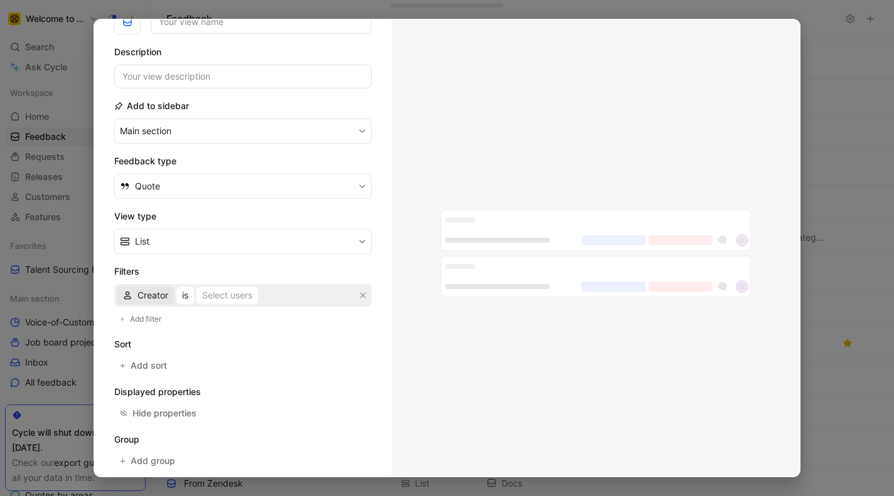
click at [152, 299] on span "Creator" at bounding box center [152, 295] width 31 height 15
click at [151, 370] on span "Add sort" at bounding box center [150, 365] width 38 height 15
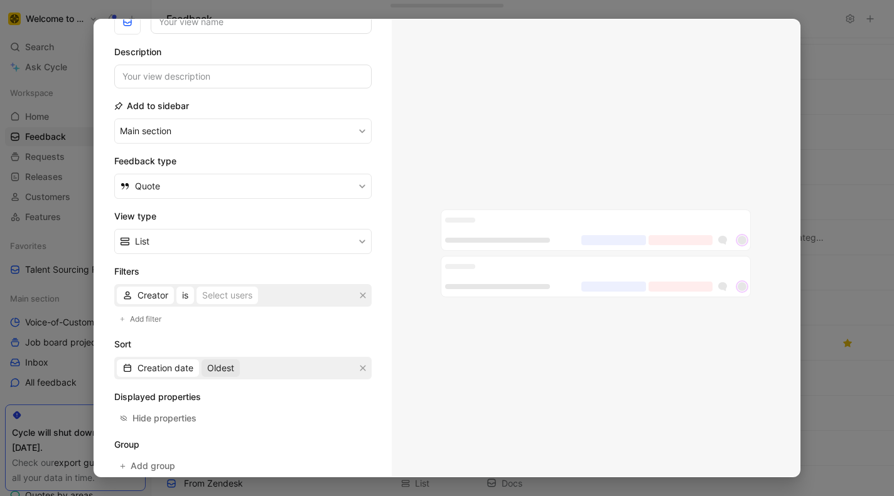
click at [228, 363] on span "Oldest" at bounding box center [220, 368] width 27 height 15
click at [221, 414] on span "Most recent" at bounding box center [232, 412] width 49 height 11
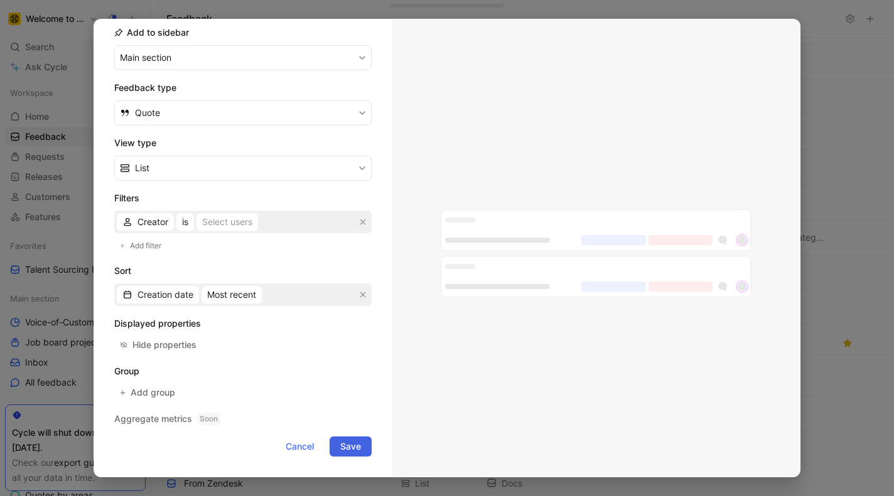
click at [344, 447] on span "Save" at bounding box center [350, 446] width 21 height 15
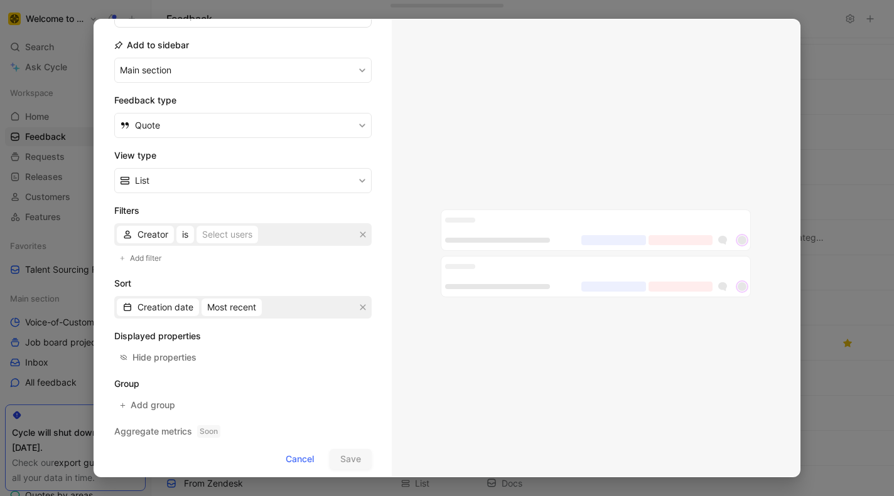
scroll to position [0, 0]
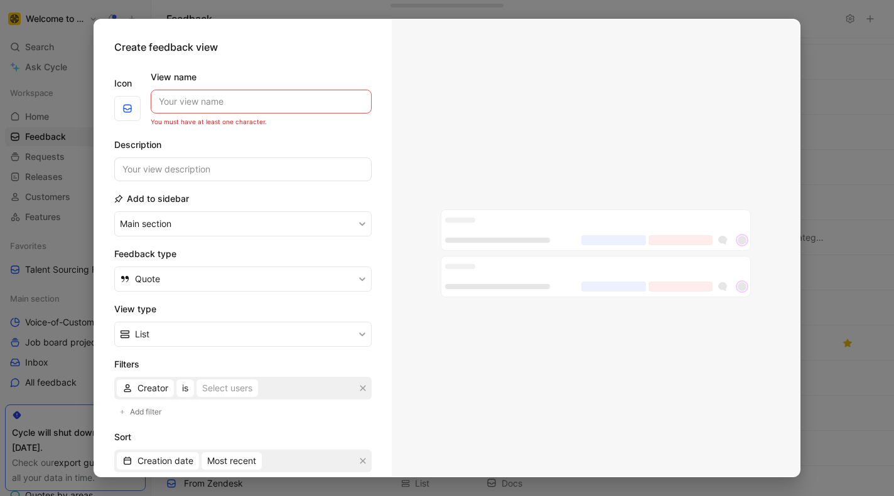
click at [190, 103] on input "View name" at bounding box center [261, 102] width 221 height 24
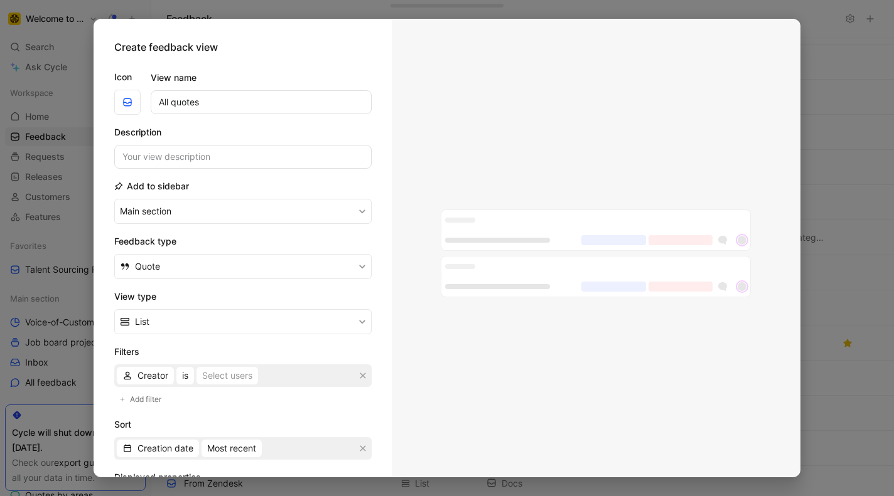
click at [245, 64] on form "Icon View name All quotes Description Add to sidebar Main section Feedback type…" at bounding box center [242, 335] width 257 height 551
click at [239, 99] on input "All quotes" at bounding box center [261, 102] width 221 height 24
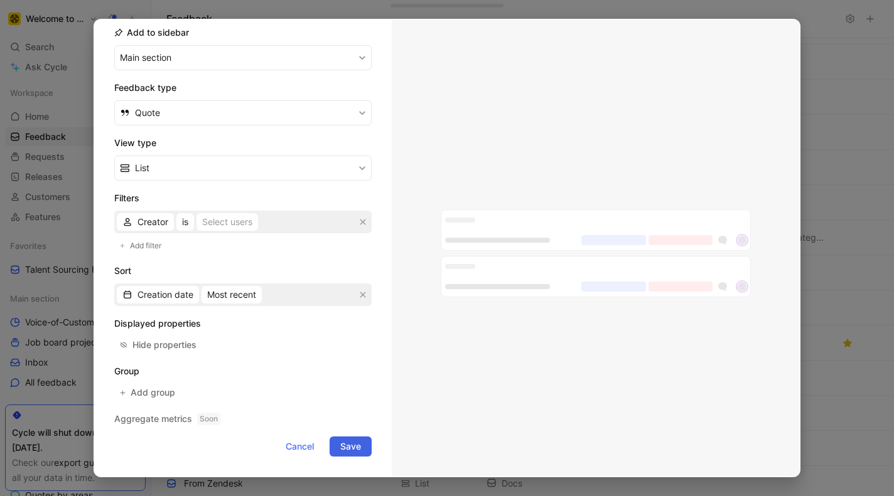
type input "All quotes - most recent first"
click at [341, 444] on span "Save" at bounding box center [350, 446] width 21 height 15
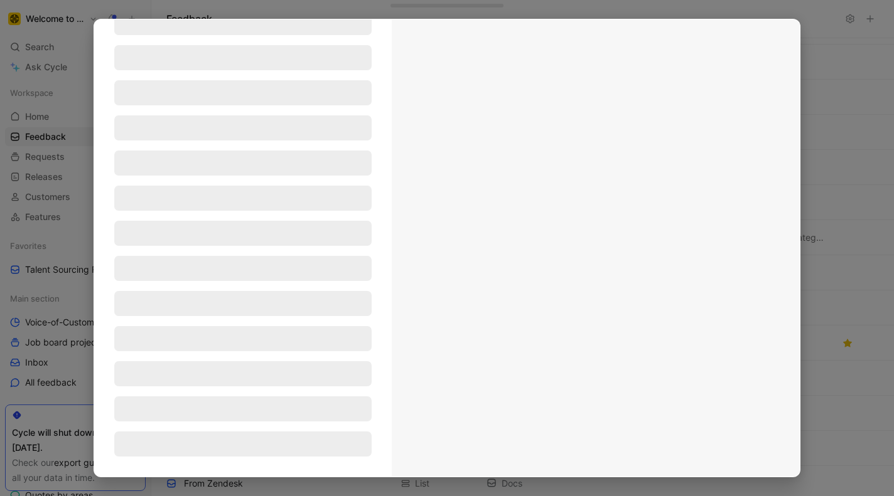
scroll to position [60, 0]
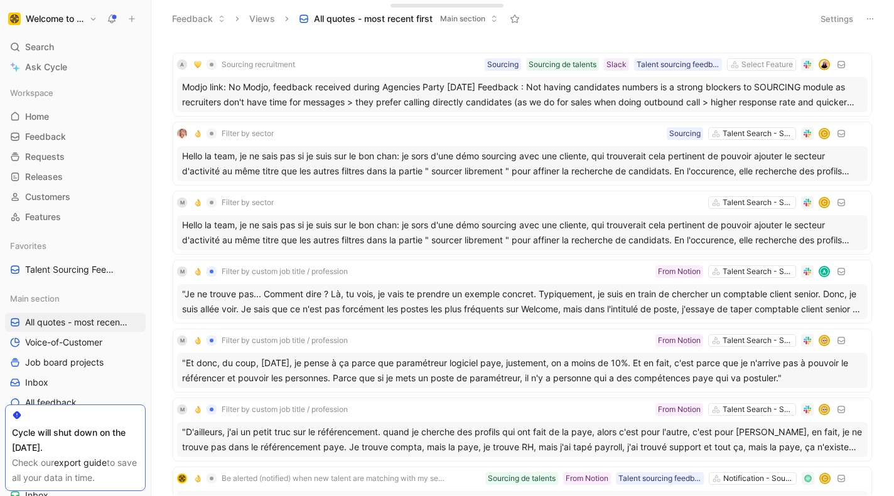
click at [873, 22] on icon at bounding box center [870, 19] width 10 height 10
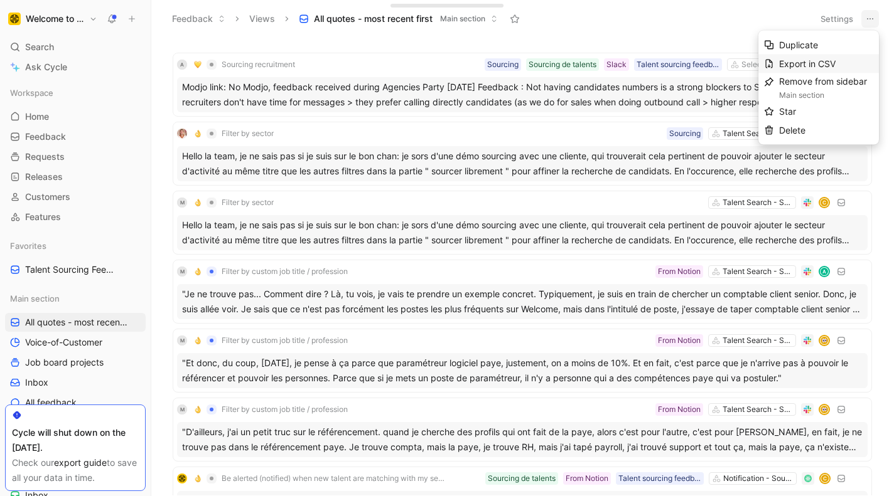
click at [803, 62] on span "Export in CSV" at bounding box center [807, 63] width 56 height 11
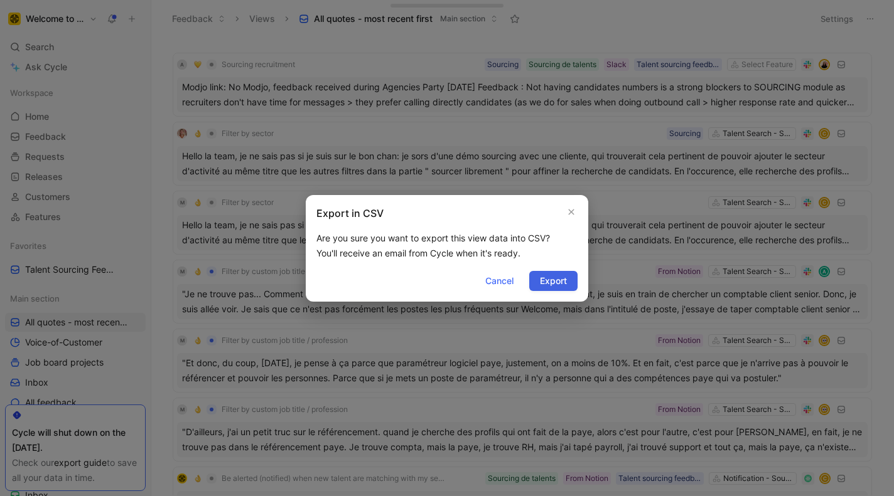
click at [545, 279] on span "Export" at bounding box center [553, 281] width 27 height 15
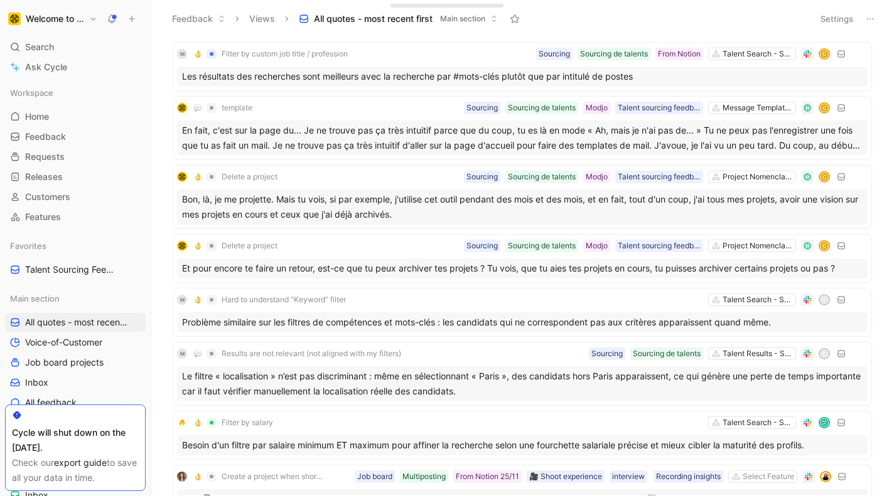
scroll to position [2890, 0]
